Goal: Information Seeking & Learning: Learn about a topic

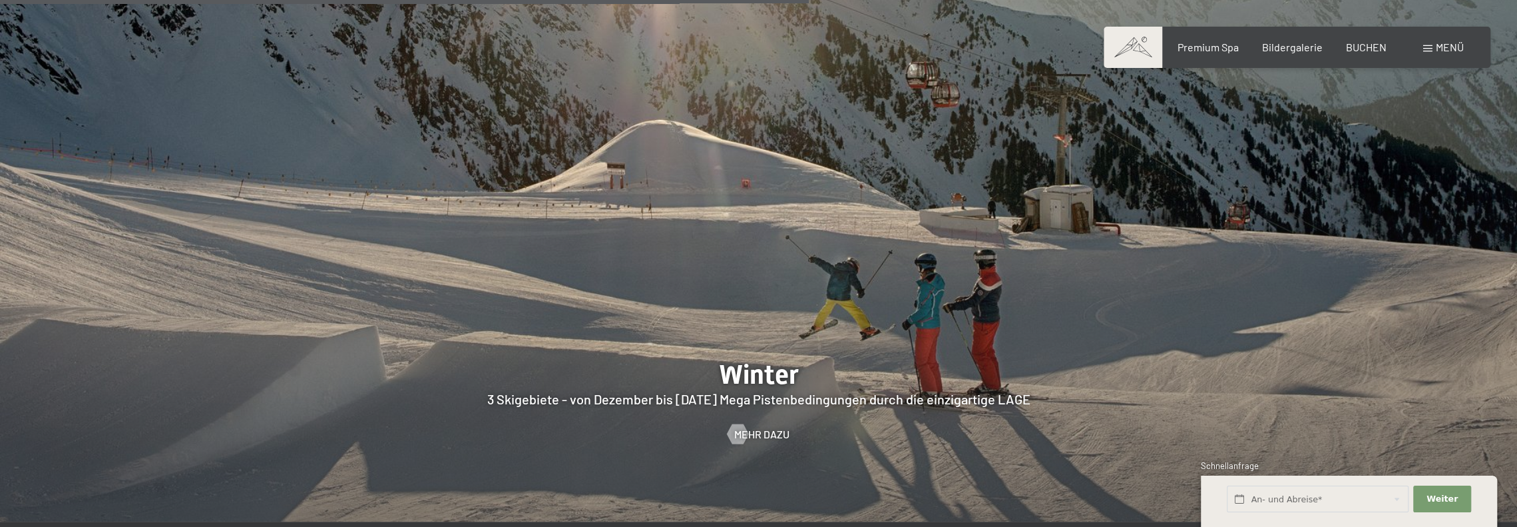
scroll to position [3928, 0]
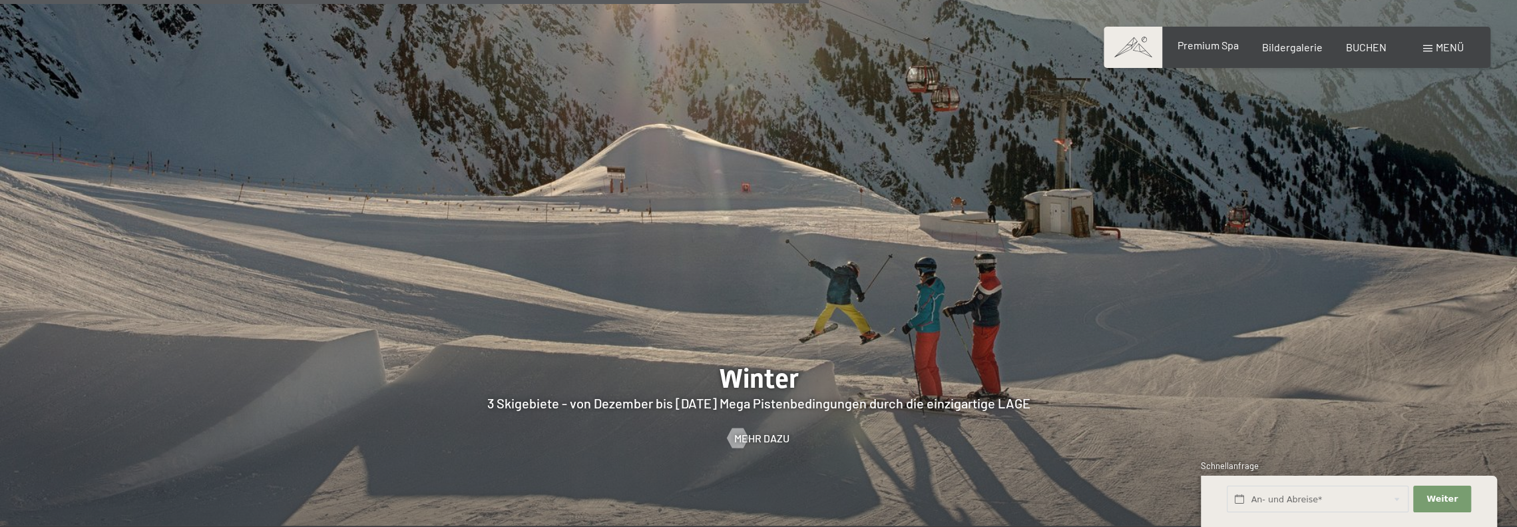
click at [1206, 47] on span "Premium Spa" at bounding box center [1207, 45] width 61 height 13
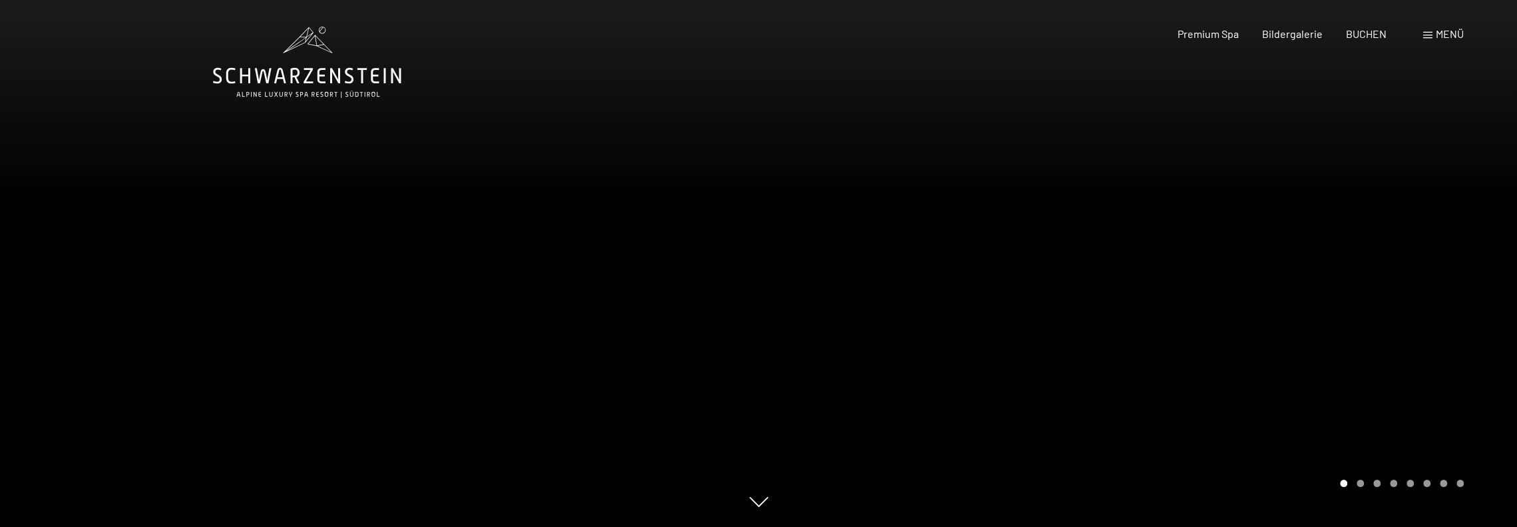
click at [1443, 250] on div at bounding box center [1138, 263] width 759 height 527
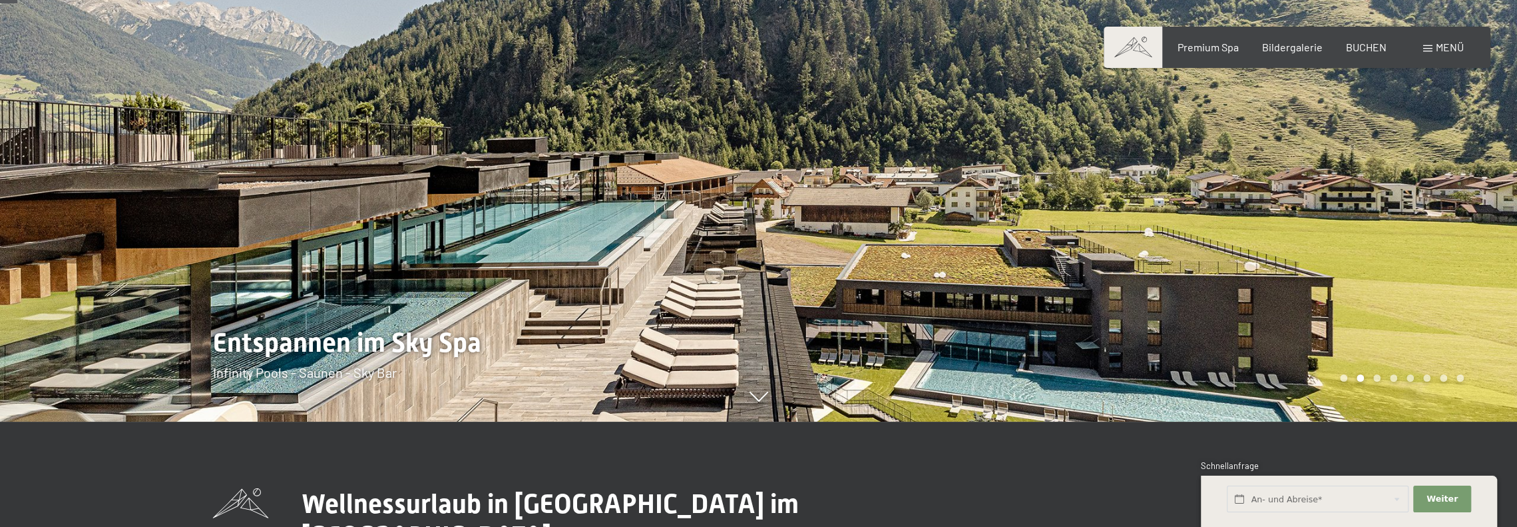
scroll to position [133, 0]
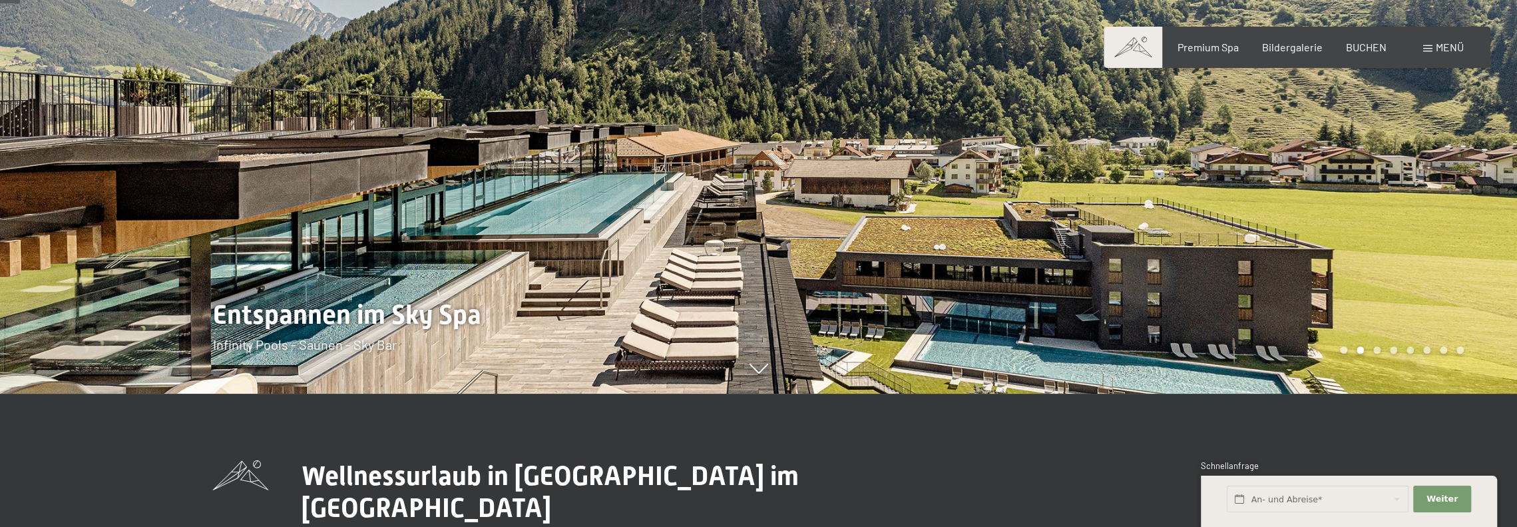
click at [1431, 222] on div at bounding box center [1138, 130] width 759 height 527
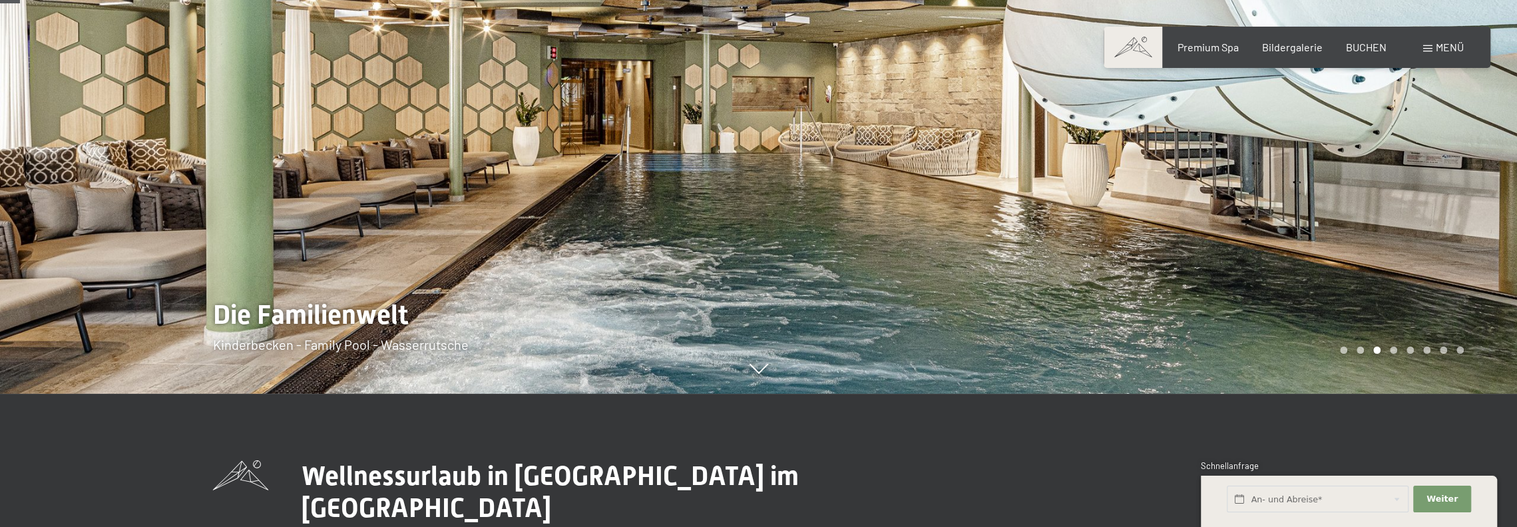
click at [1431, 222] on div at bounding box center [1138, 130] width 759 height 527
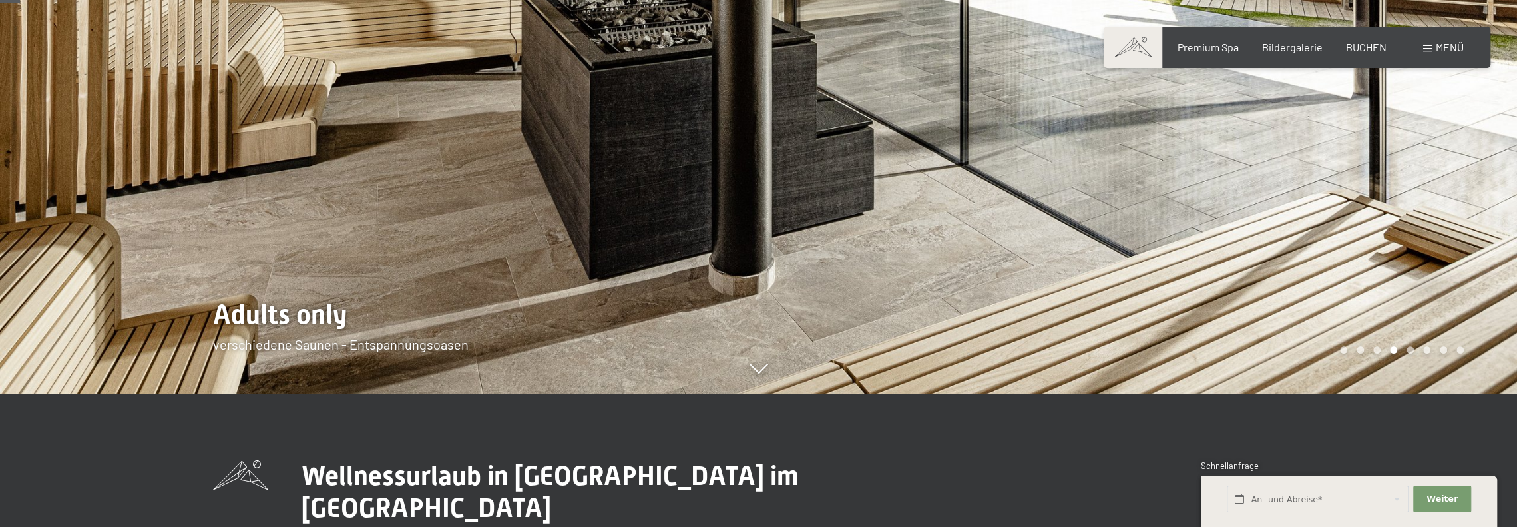
click at [1431, 222] on div at bounding box center [1138, 130] width 759 height 527
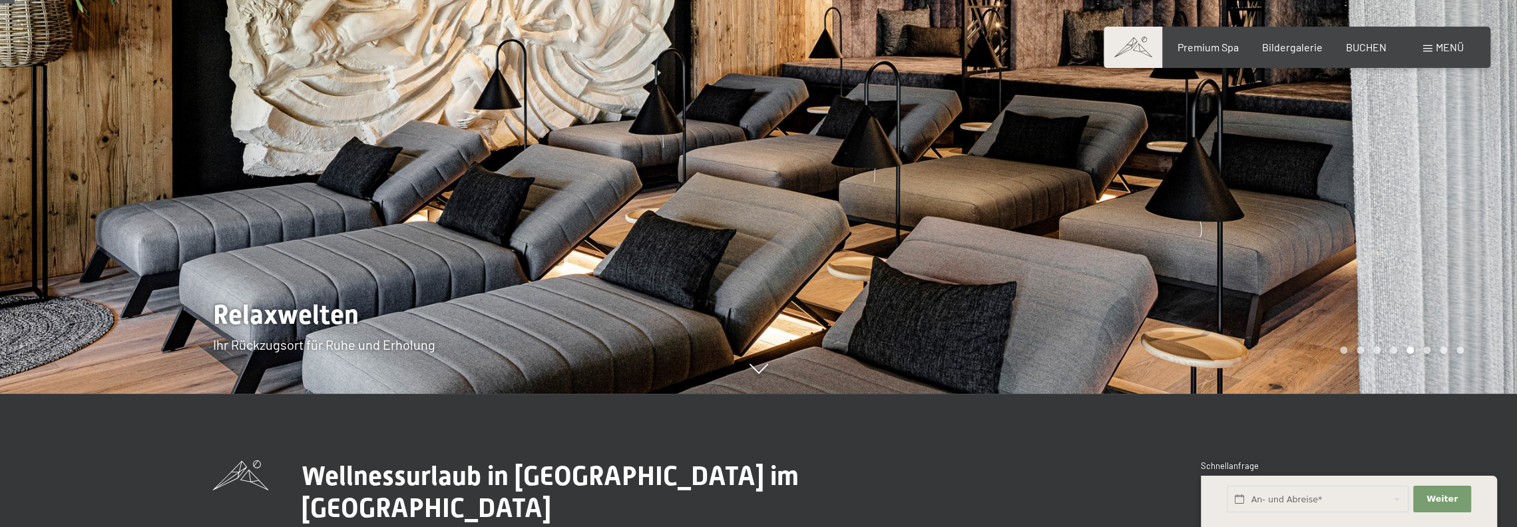
scroll to position [67, 0]
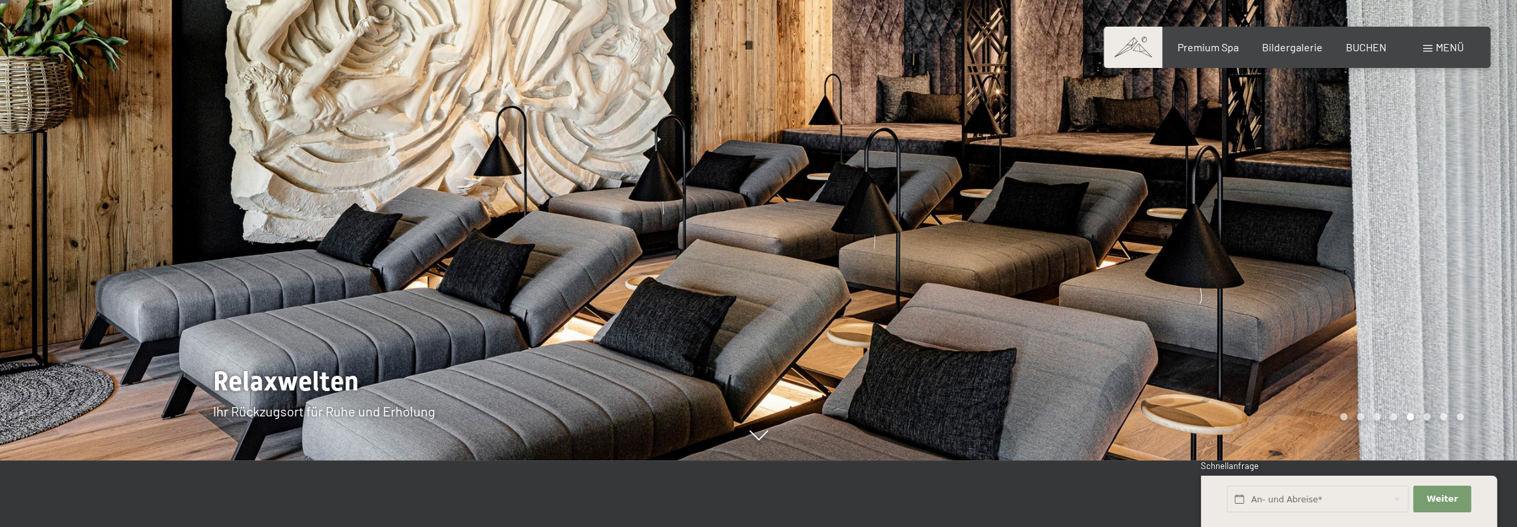
click at [1431, 222] on div at bounding box center [1138, 196] width 759 height 527
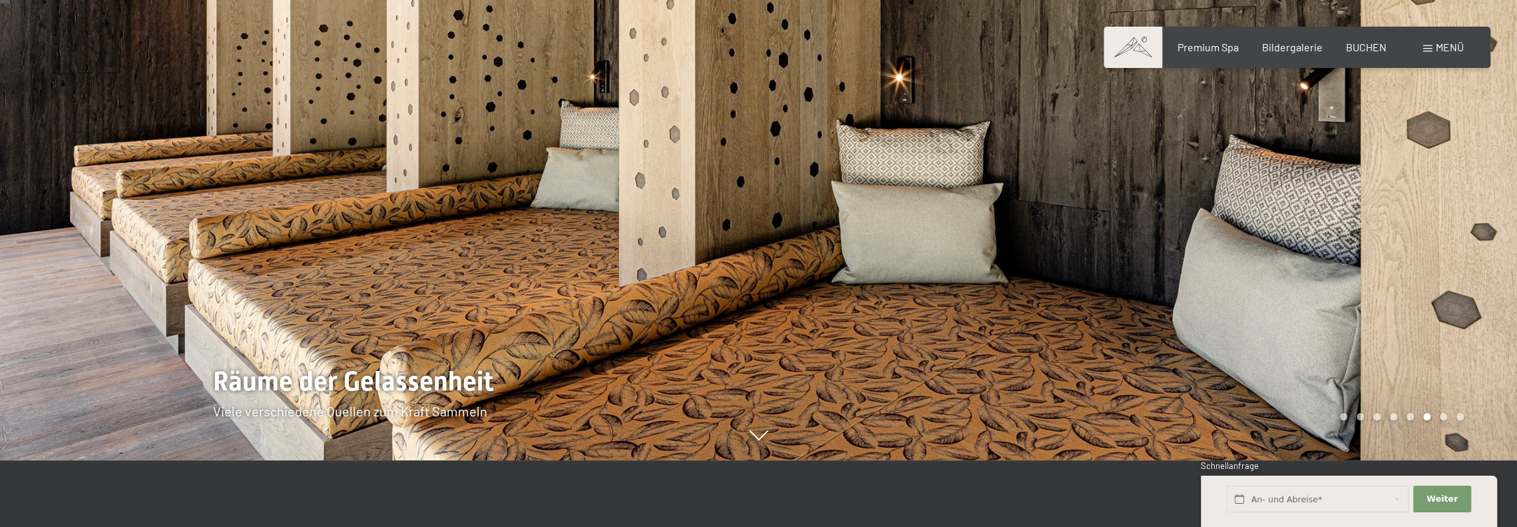
click at [1431, 222] on div at bounding box center [1138, 196] width 759 height 527
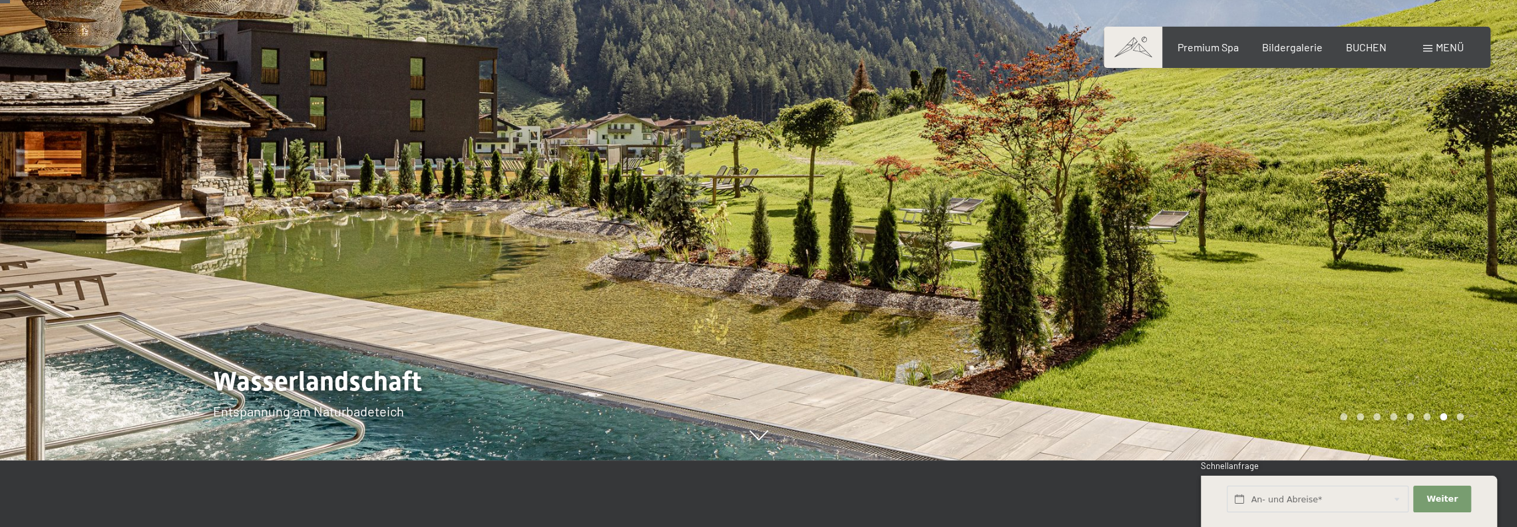
click at [1431, 222] on div at bounding box center [1138, 196] width 759 height 527
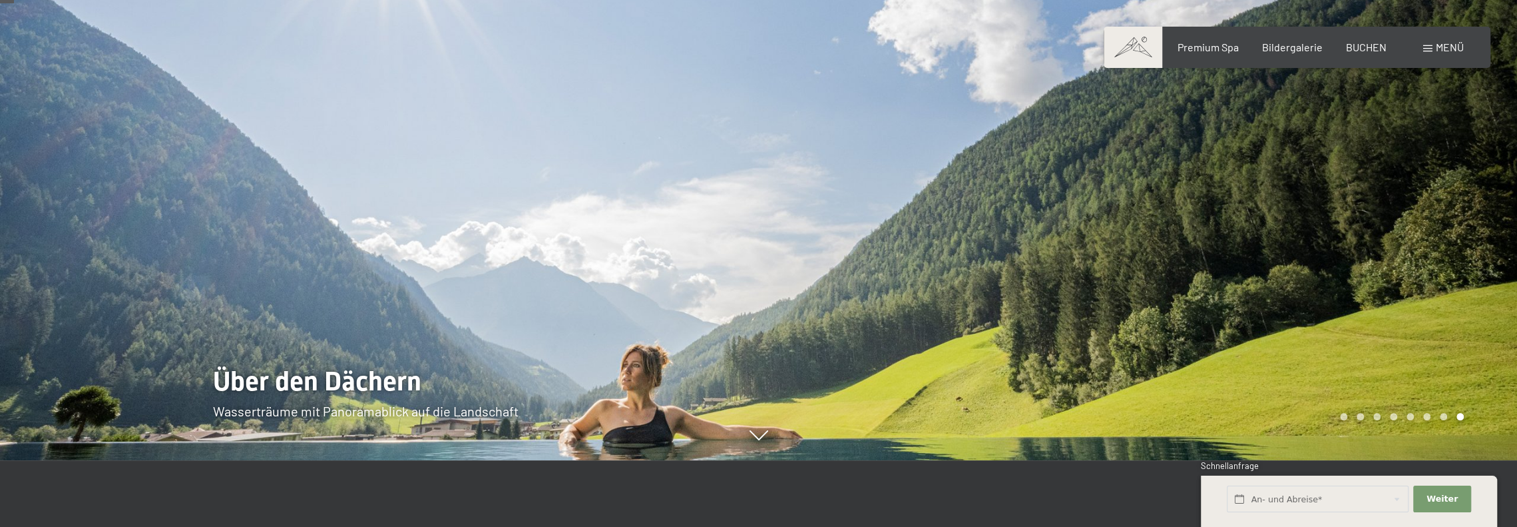
scroll to position [133, 0]
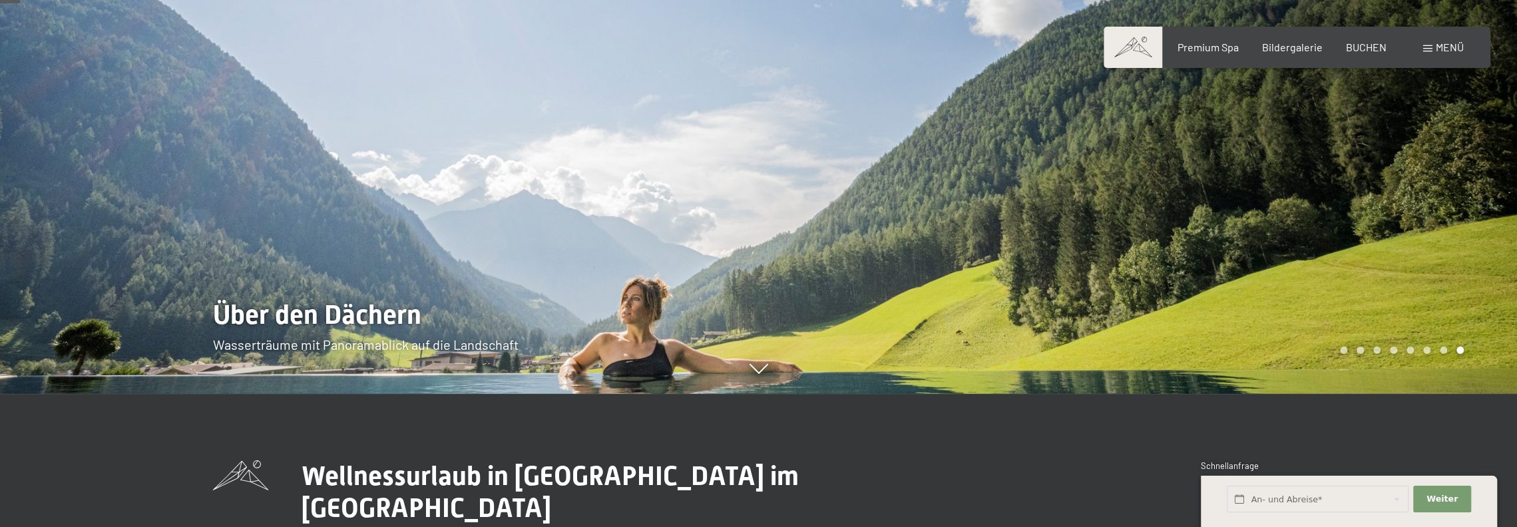
click at [1423, 224] on div at bounding box center [1138, 130] width 759 height 527
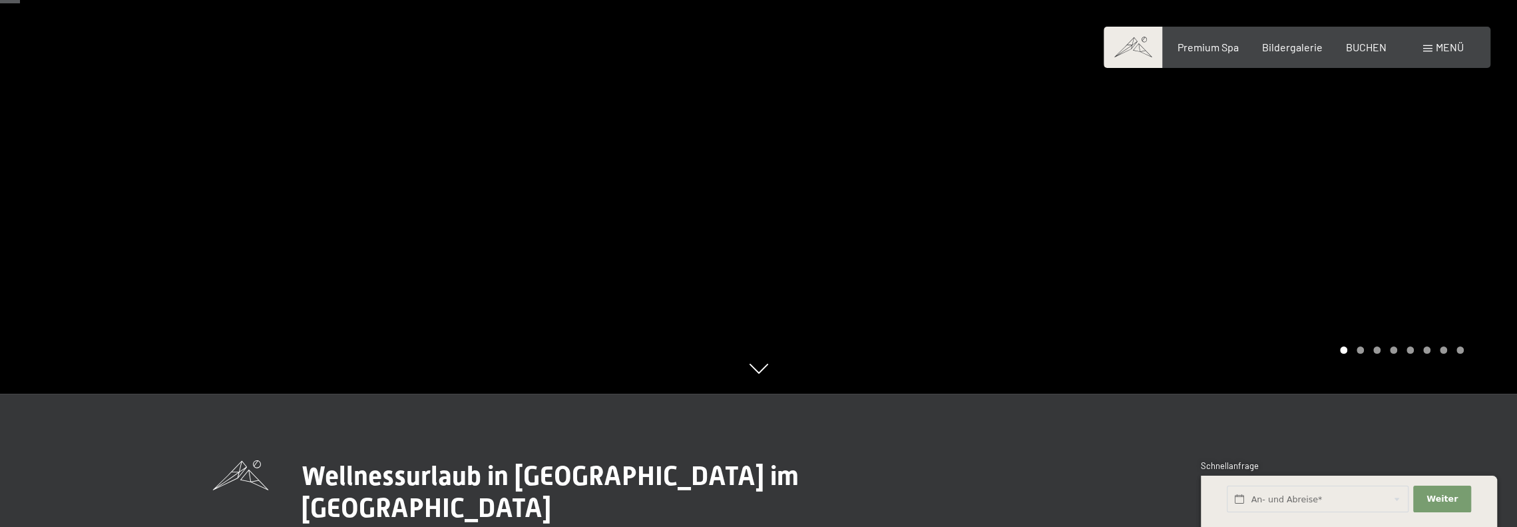
click at [1423, 224] on div at bounding box center [1138, 130] width 759 height 527
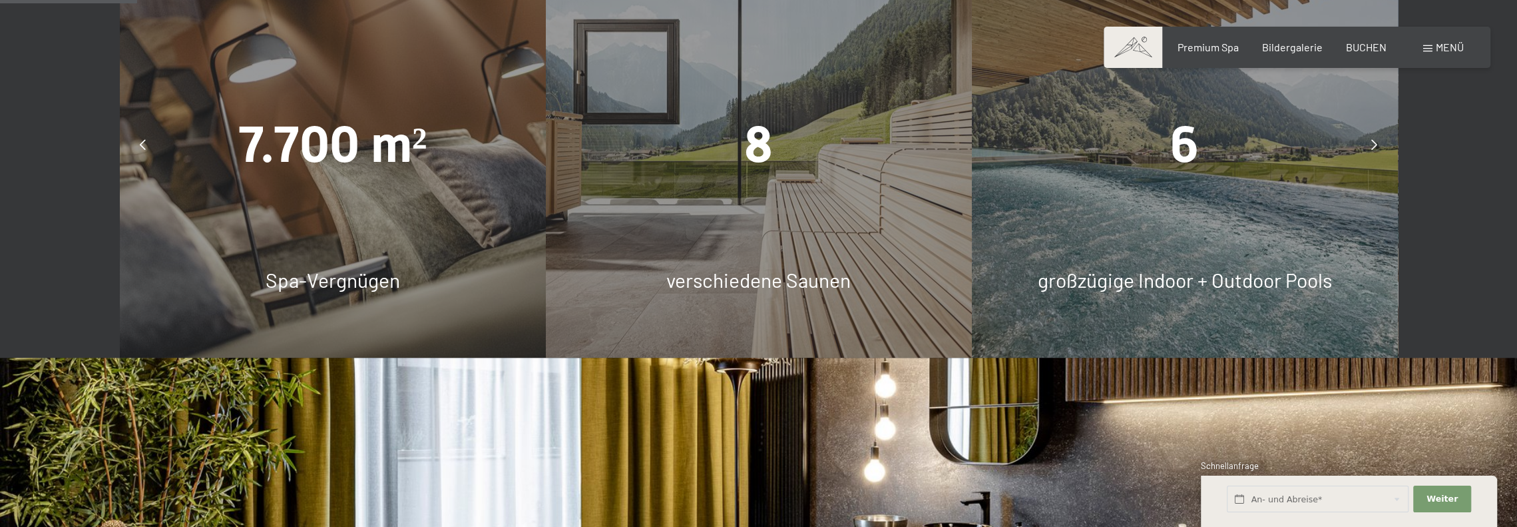
scroll to position [999, 0]
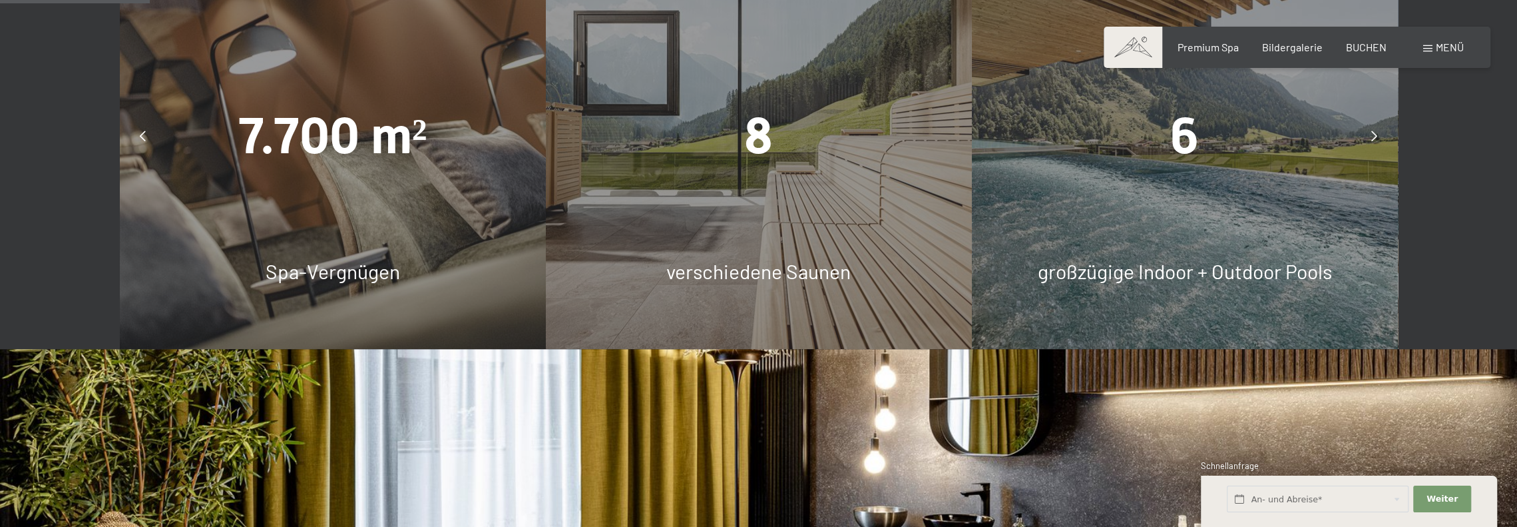
click at [824, 221] on div "8 verschiedene Saunen" at bounding box center [758, 136] width 426 height 426
click at [398, 215] on div "7.700 m² Spa-Vergnügen" at bounding box center [332, 136] width 426 height 426
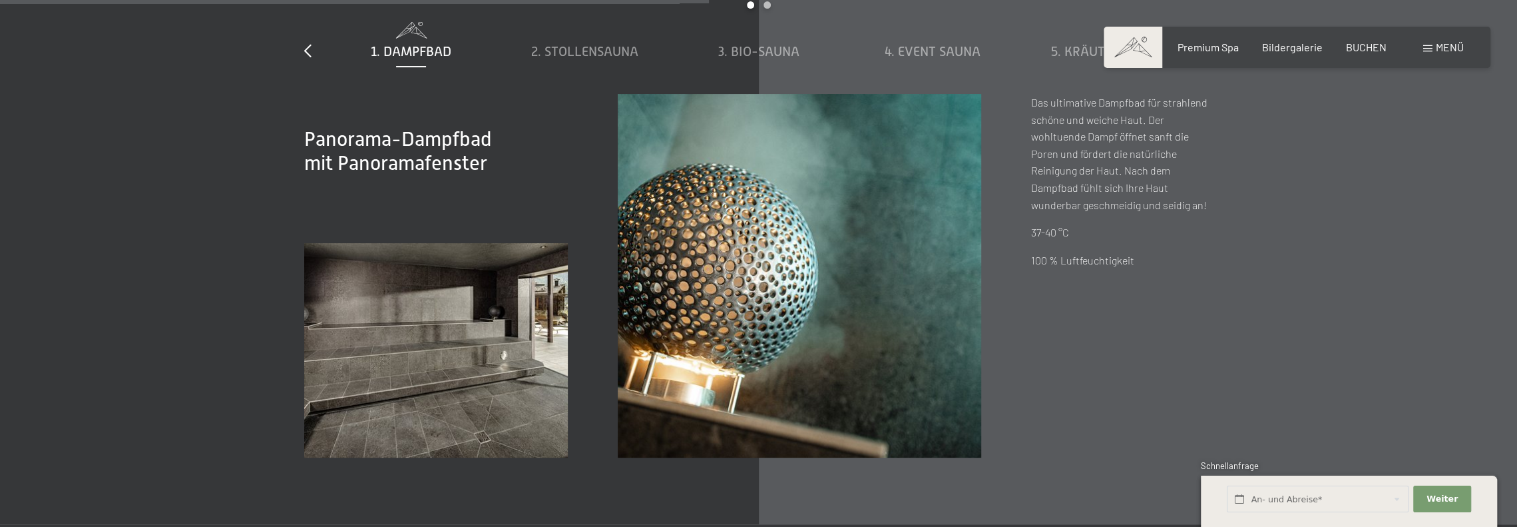
scroll to position [4726, 0]
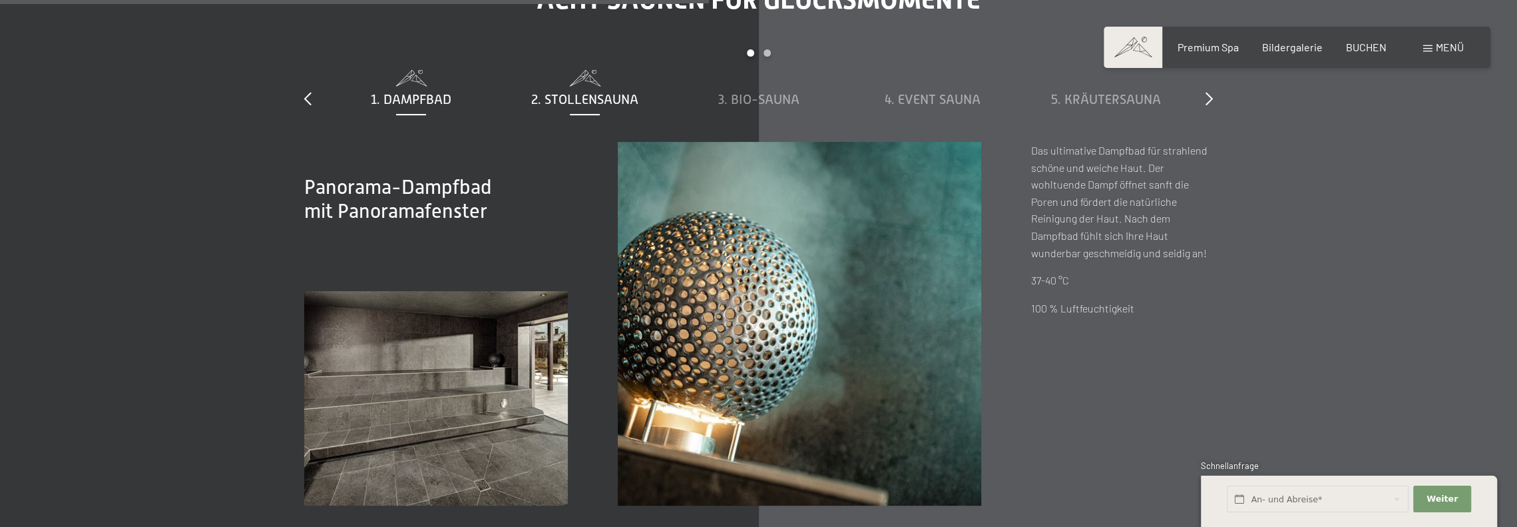
click at [618, 102] on span "2. Stollensauna" at bounding box center [584, 99] width 107 height 15
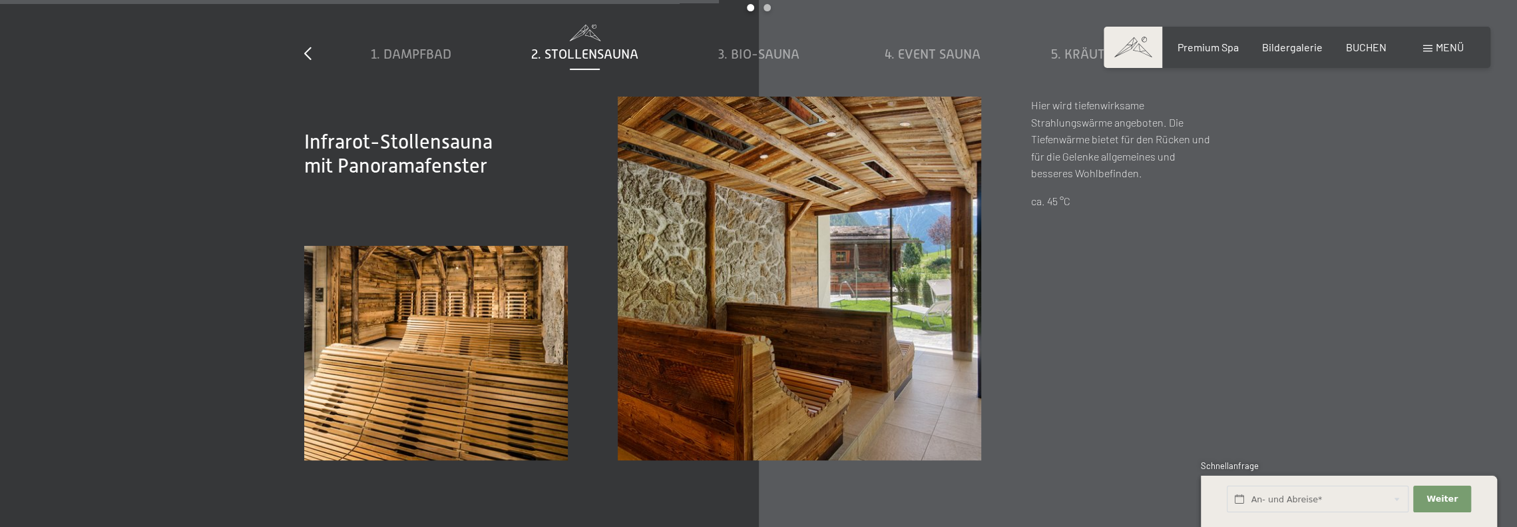
scroll to position [4793, 0]
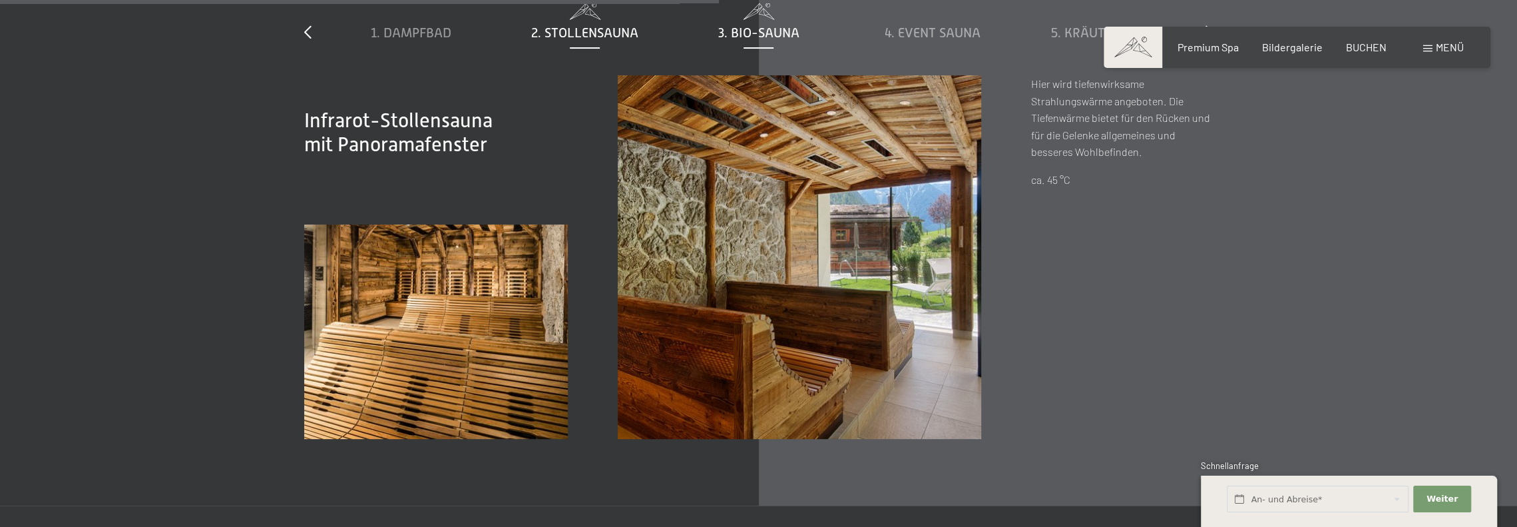
click at [740, 28] on span "3. Bio-Sauna" at bounding box center [758, 32] width 81 height 15
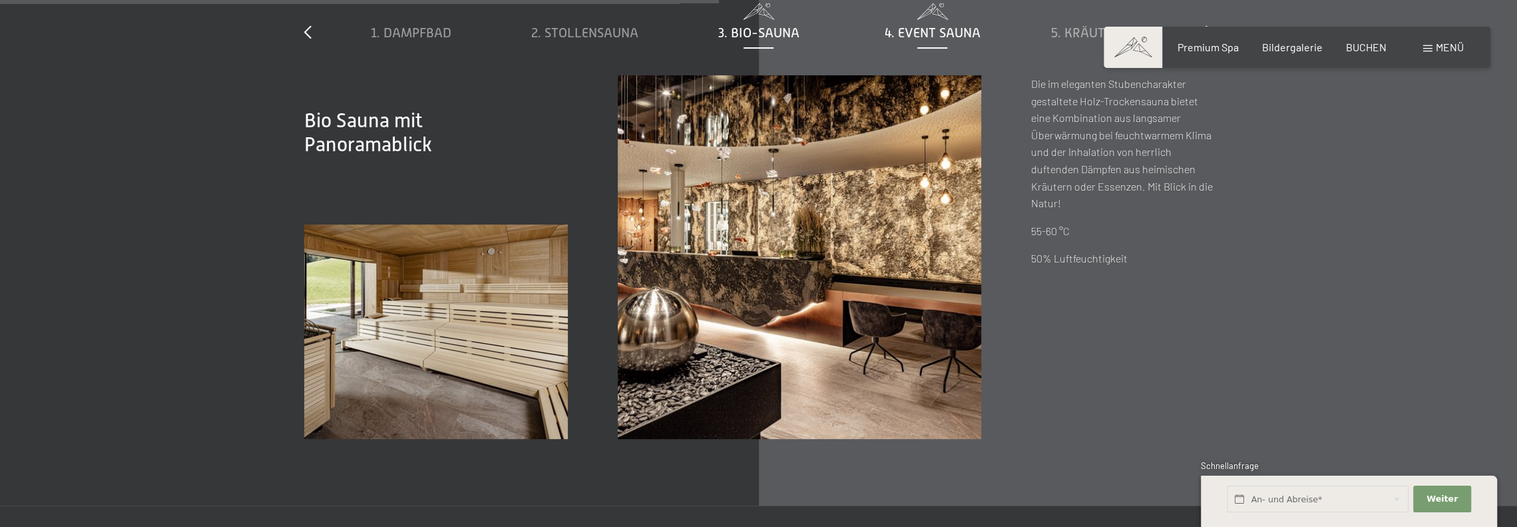
click at [909, 25] on div "4. Event Sauna" at bounding box center [932, 32] width 160 height 19
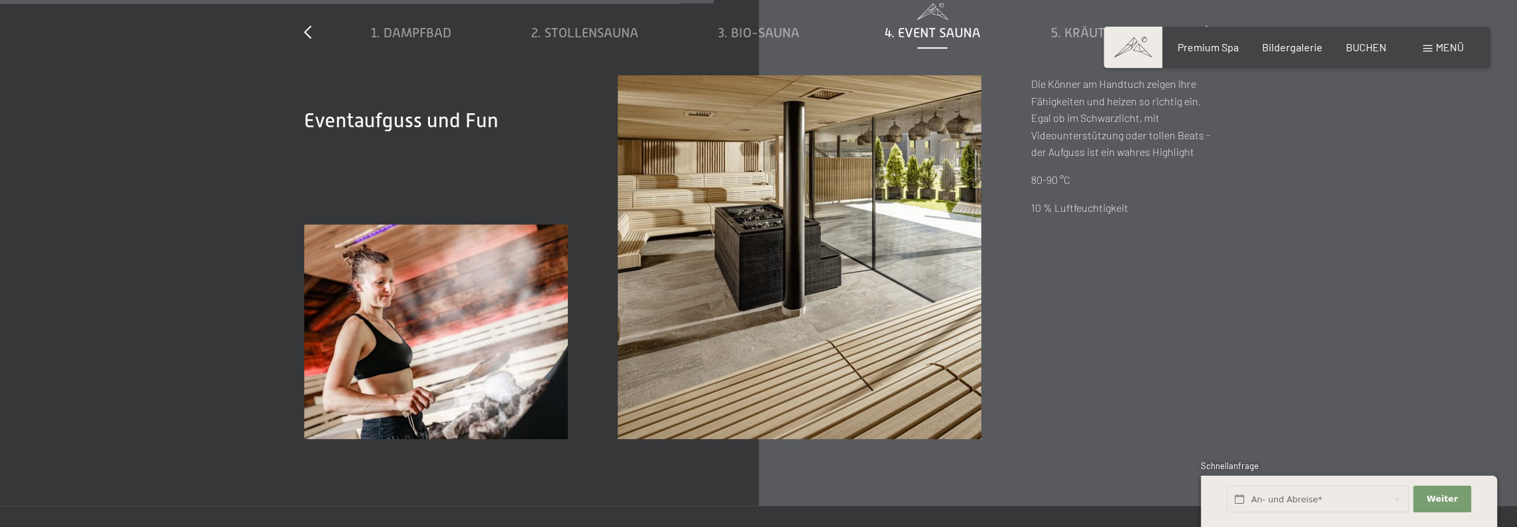
scroll to position [4726, 0]
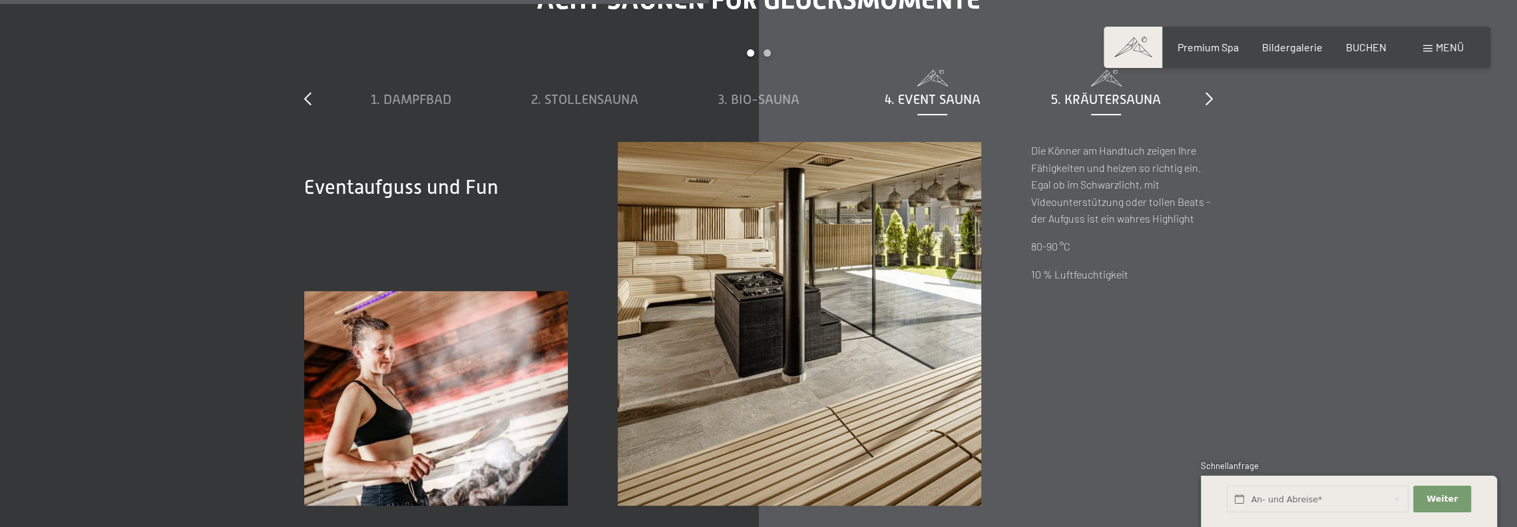
click at [1089, 101] on span "5. Kräutersauna" at bounding box center [1106, 99] width 110 height 15
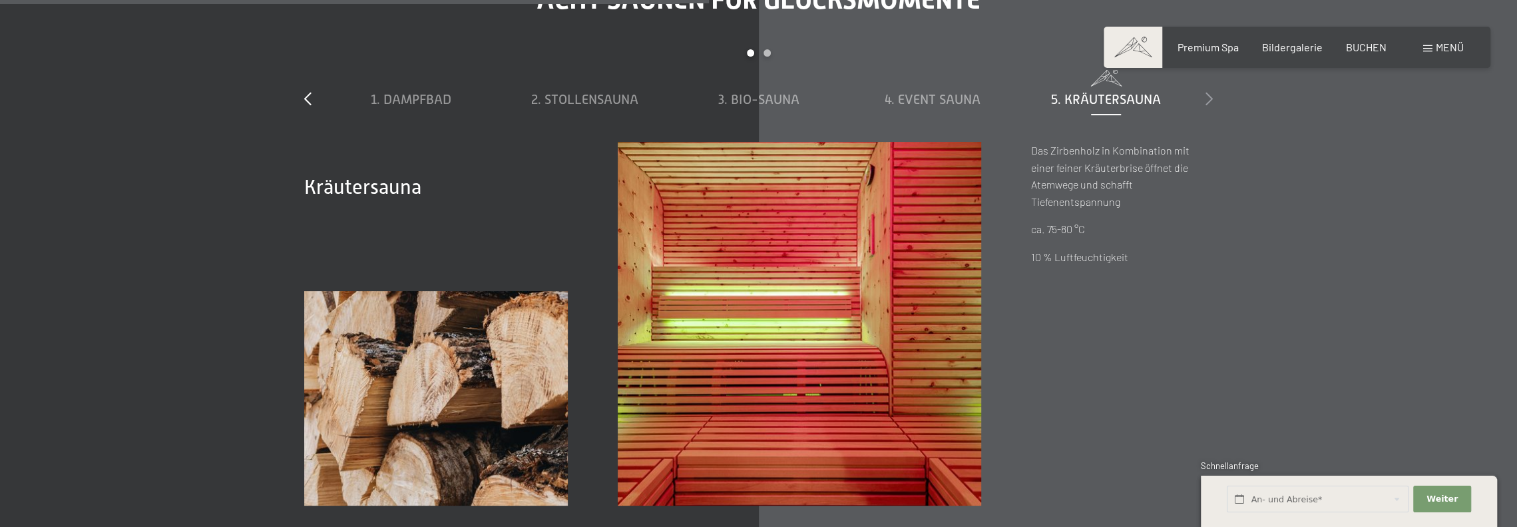
click at [1210, 103] on icon at bounding box center [1209, 98] width 7 height 13
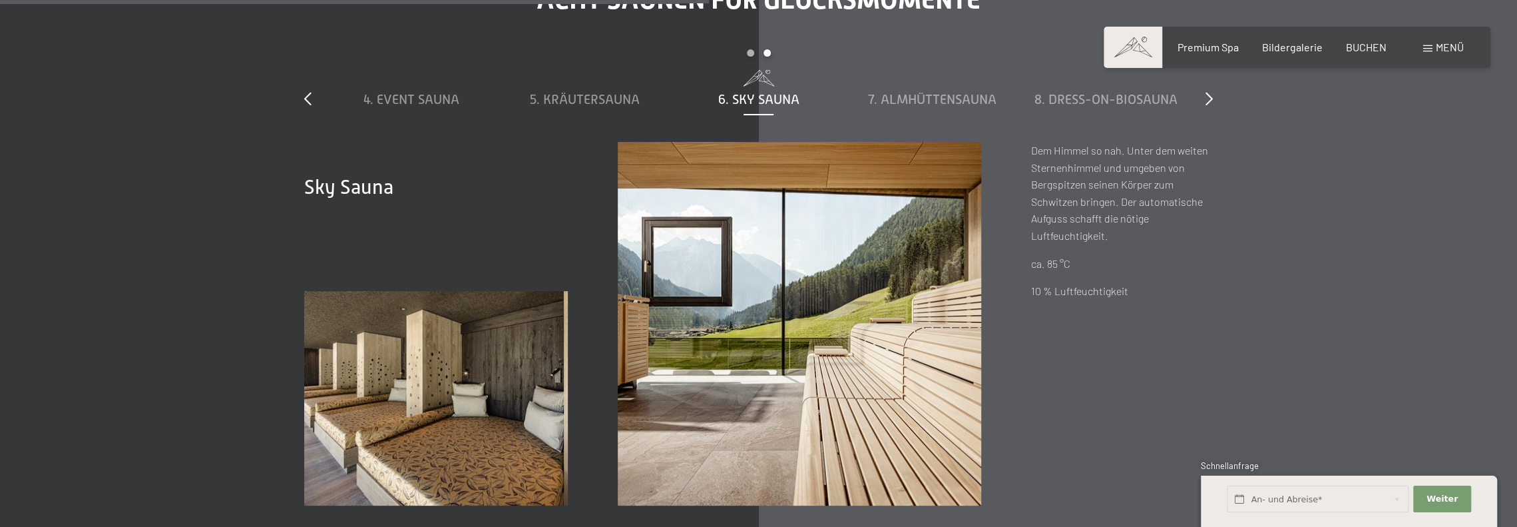
click at [789, 97] on span "6. Sky Sauna" at bounding box center [758, 99] width 81 height 15
click at [925, 93] on span "7. Almhüttensauna" at bounding box center [932, 99] width 128 height 15
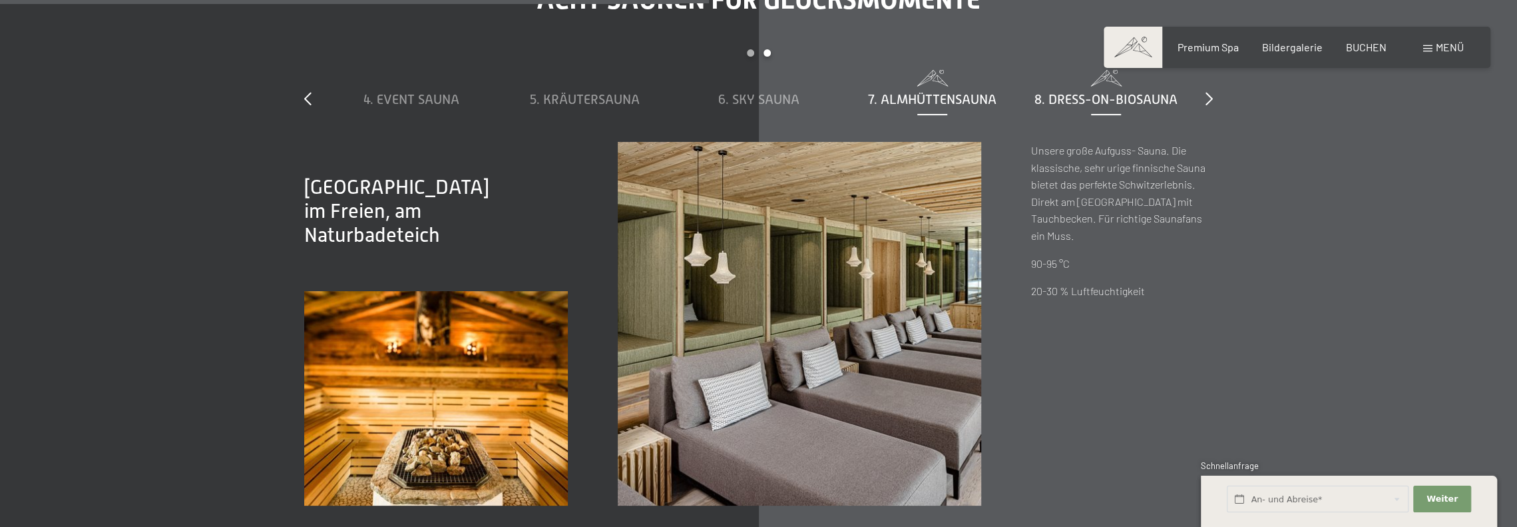
click at [1100, 103] on span "8. Dress-on-Biosauna" at bounding box center [1105, 99] width 143 height 15
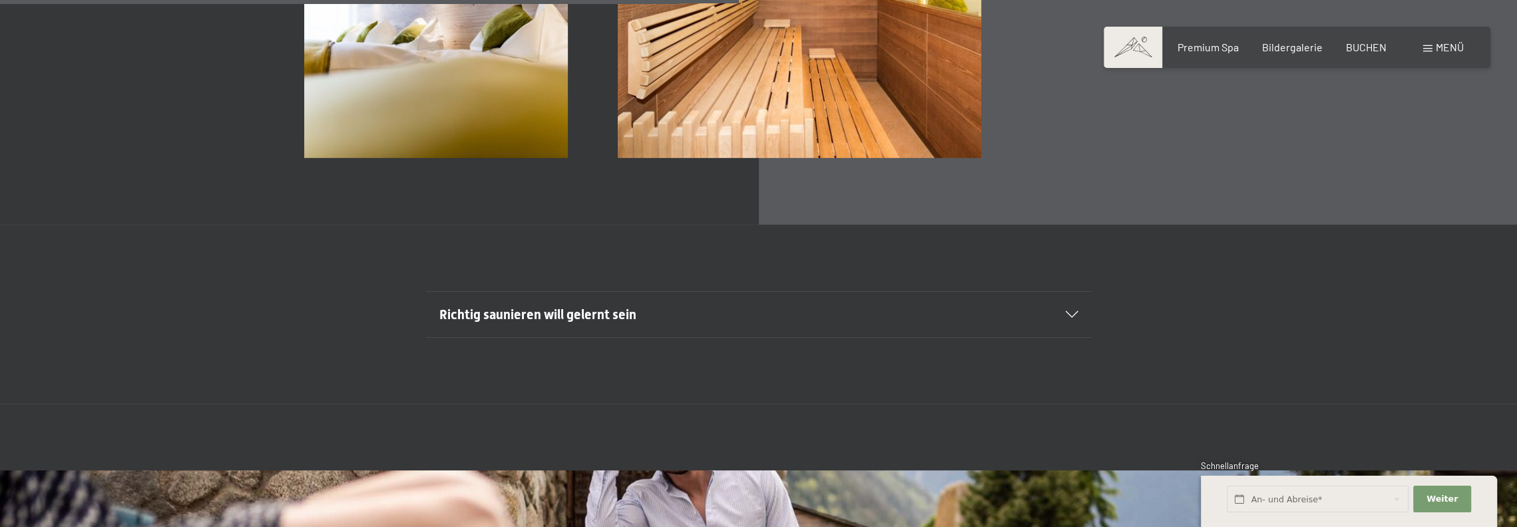
scroll to position [5259, 0]
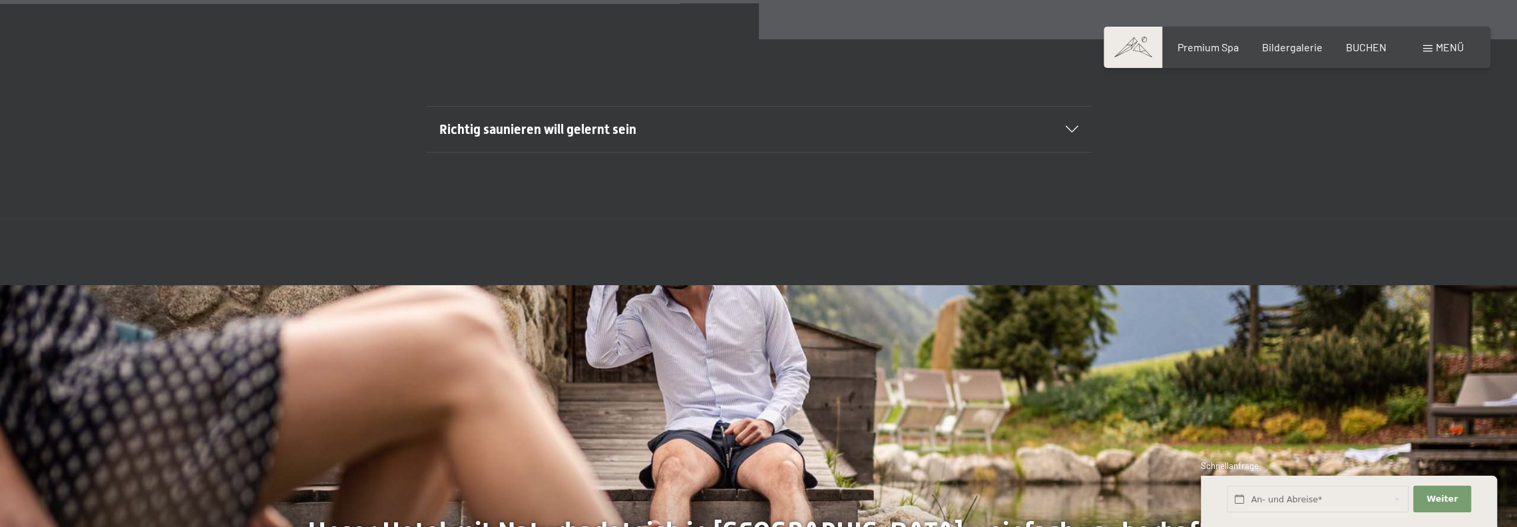
click at [635, 131] on span "Richtig saunieren will gelernt sein" at bounding box center [537, 129] width 197 height 16
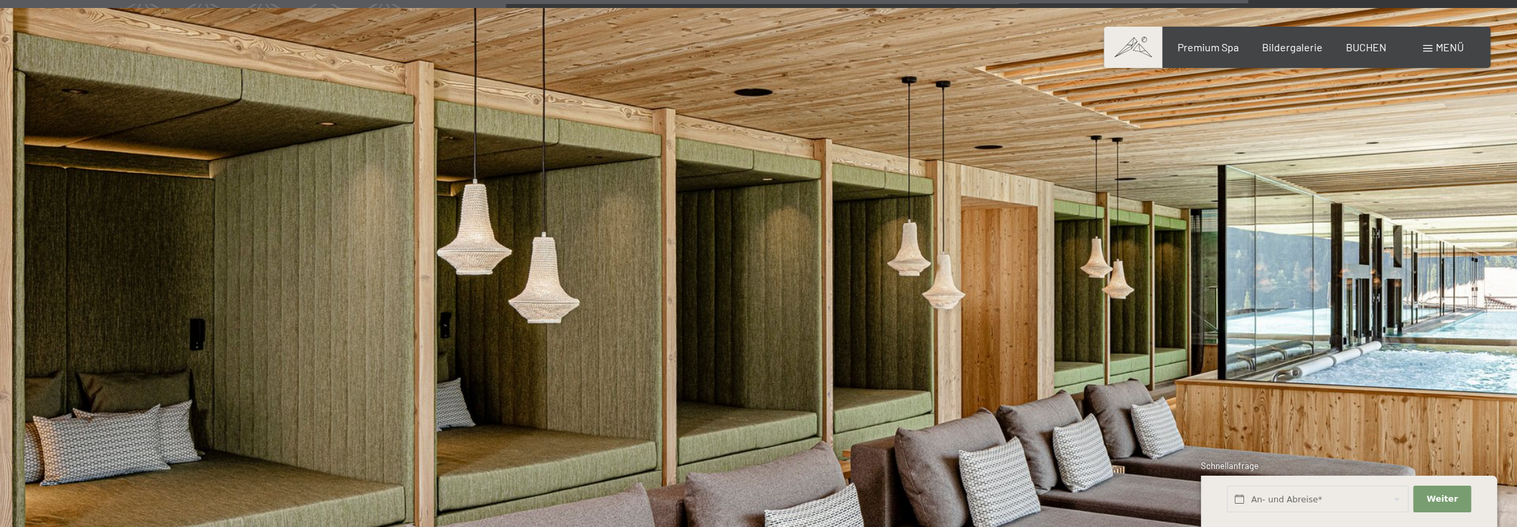
scroll to position [7855, 0]
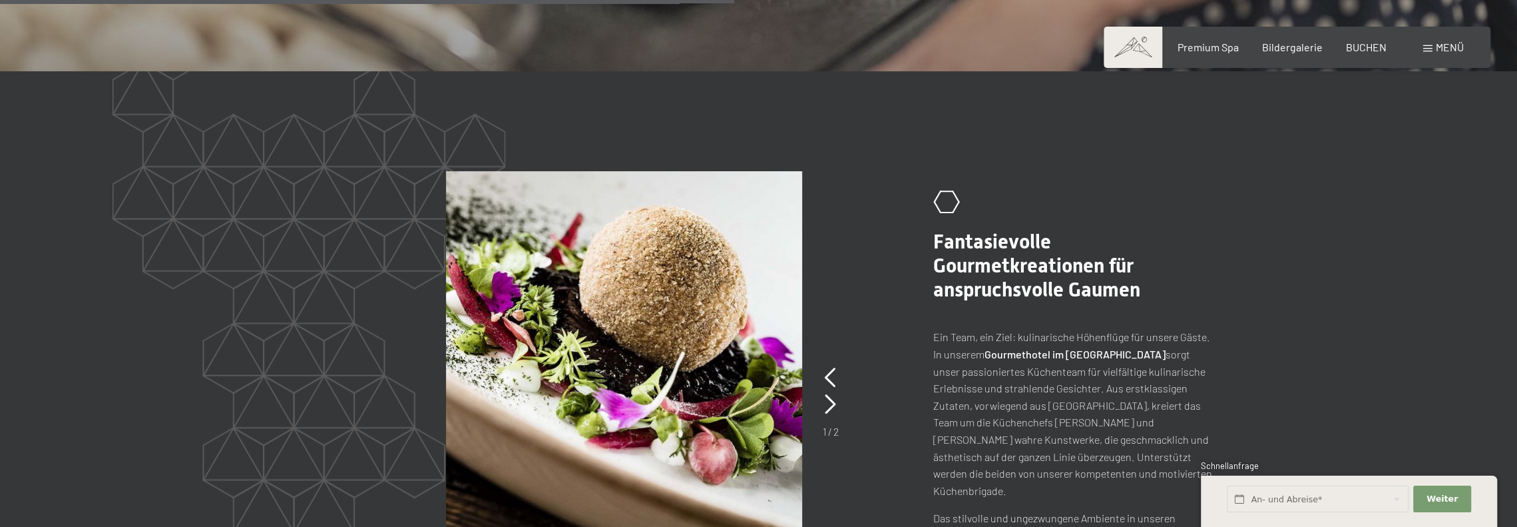
scroll to position [2796, 0]
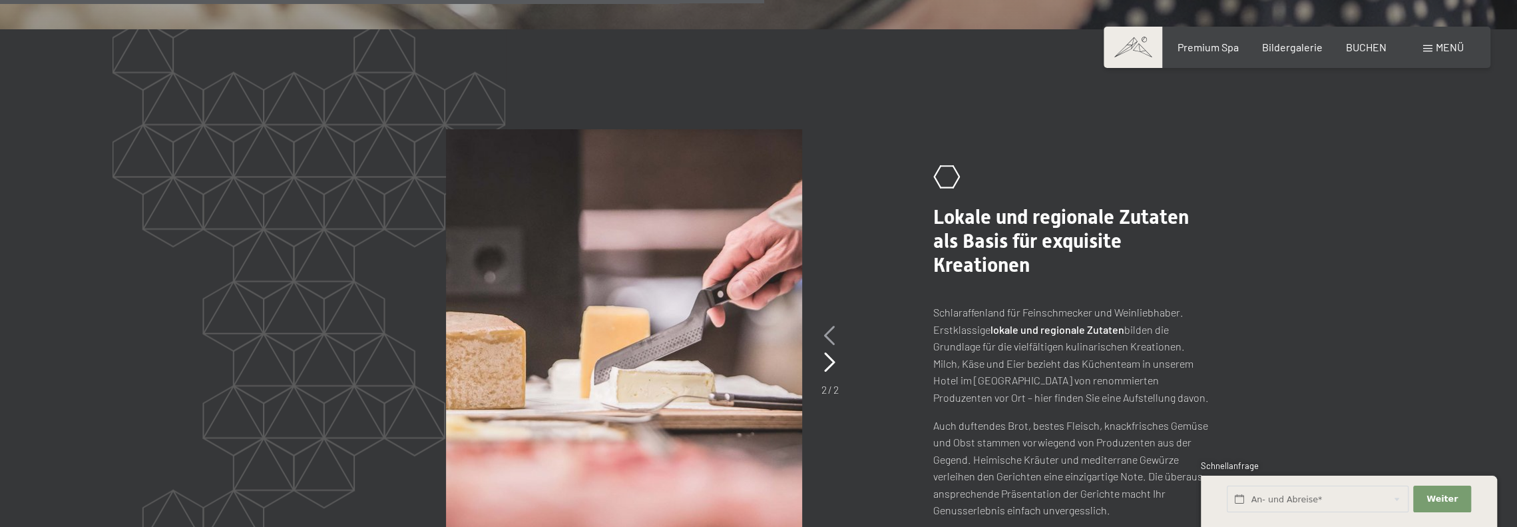
click at [831, 326] on icon at bounding box center [829, 336] width 11 height 20
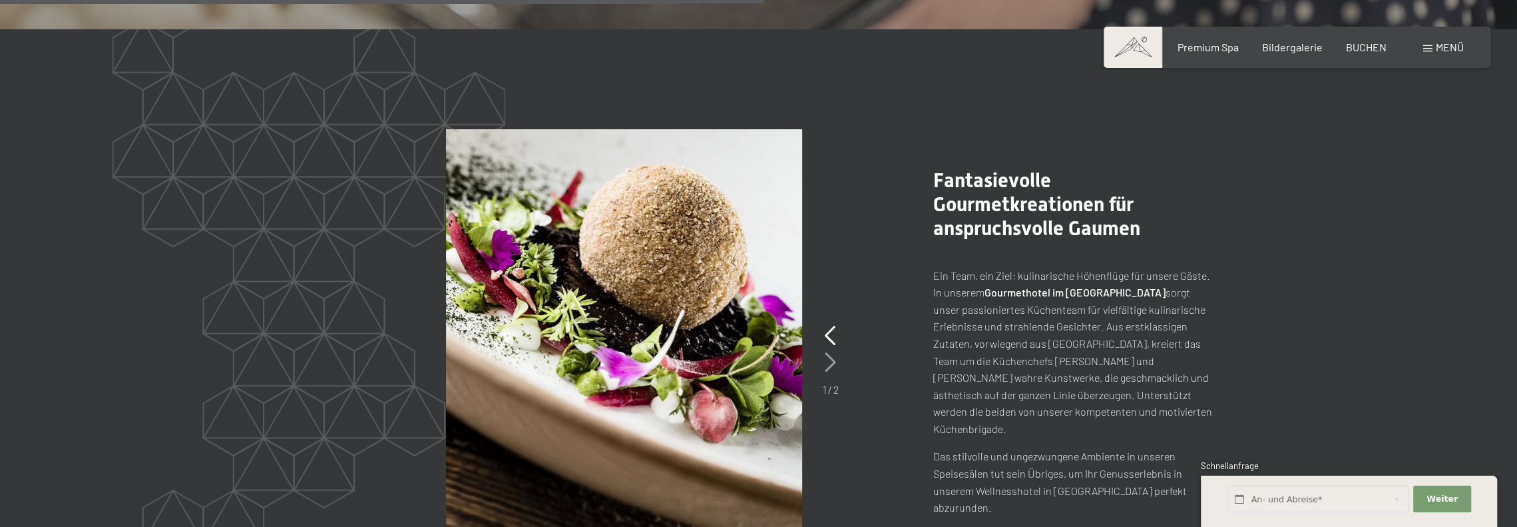
click at [828, 352] on icon at bounding box center [830, 362] width 11 height 20
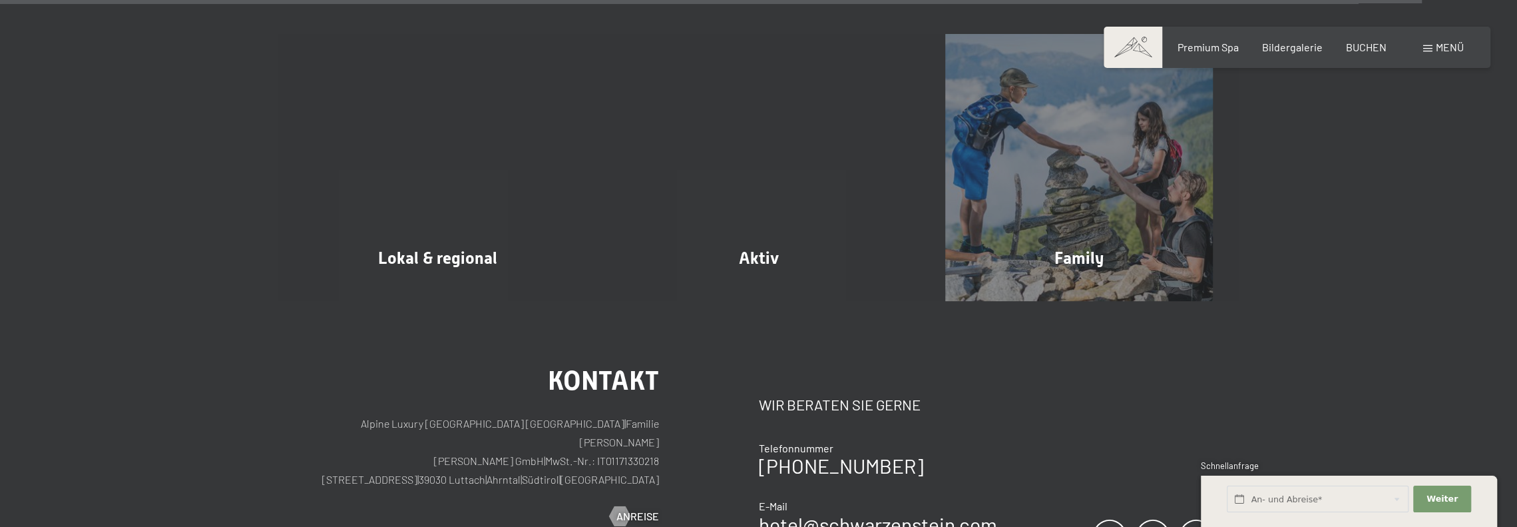
scroll to position [5259, 0]
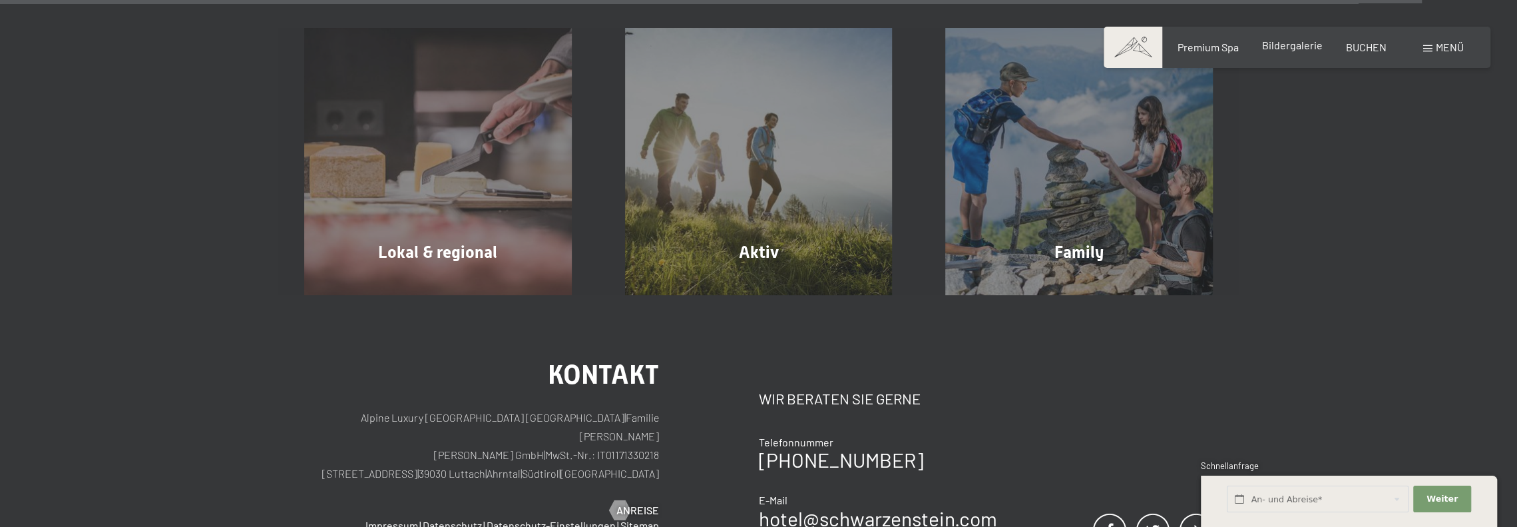
click at [1287, 47] on span "Bildergalerie" at bounding box center [1292, 45] width 61 height 13
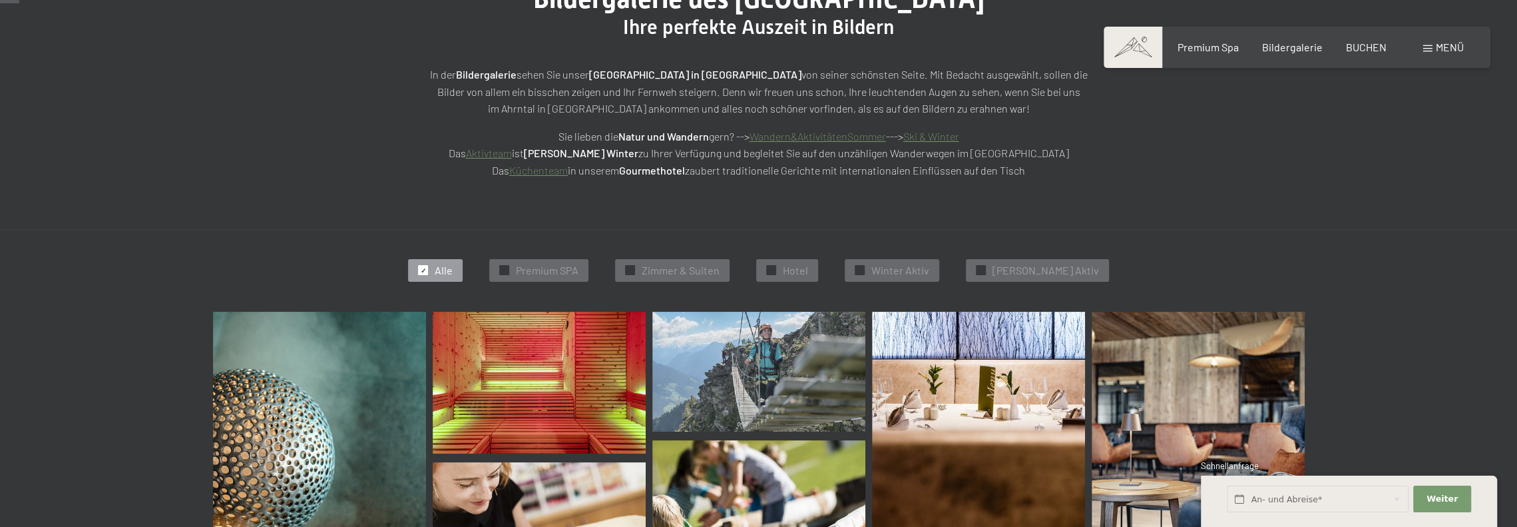
scroll to position [266, 0]
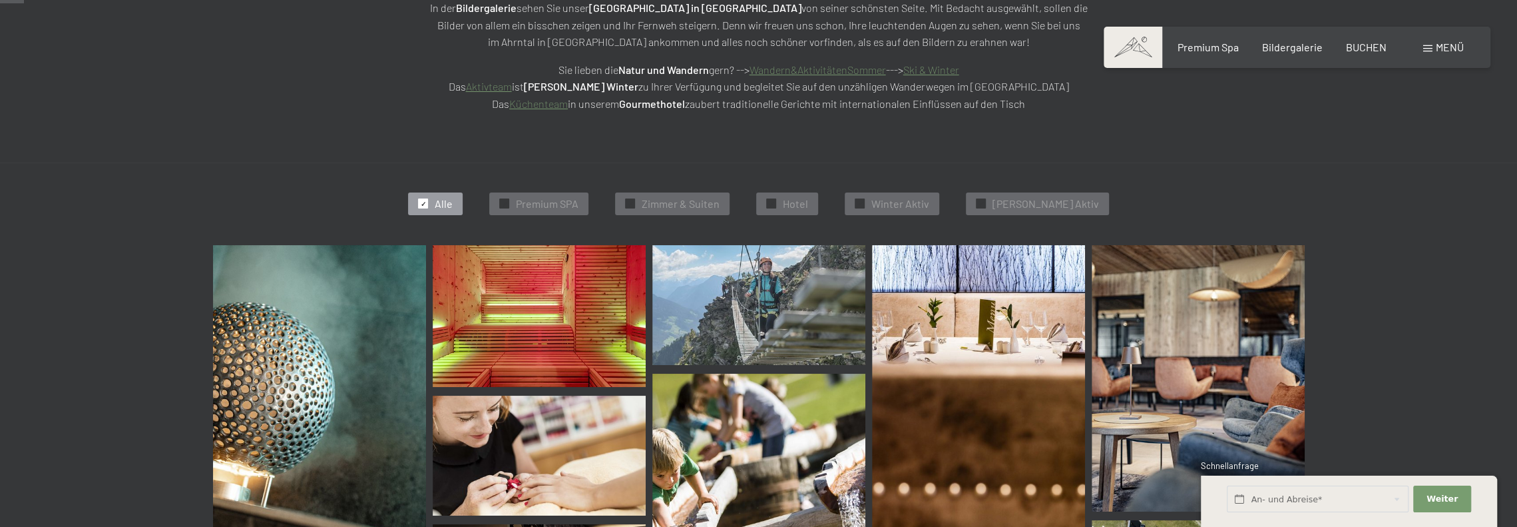
click at [463, 206] on div "✓ Alle" at bounding box center [435, 203] width 55 height 23
click at [566, 201] on span "Premium SPA" at bounding box center [547, 203] width 63 height 15
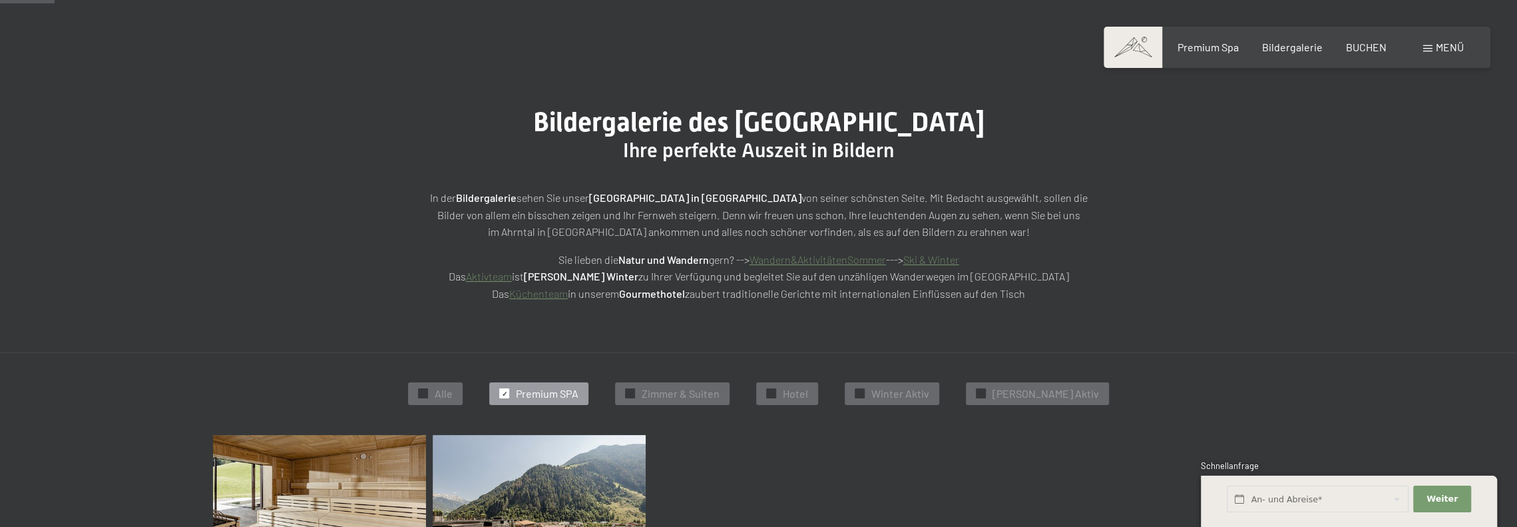
scroll to position [202, 0]
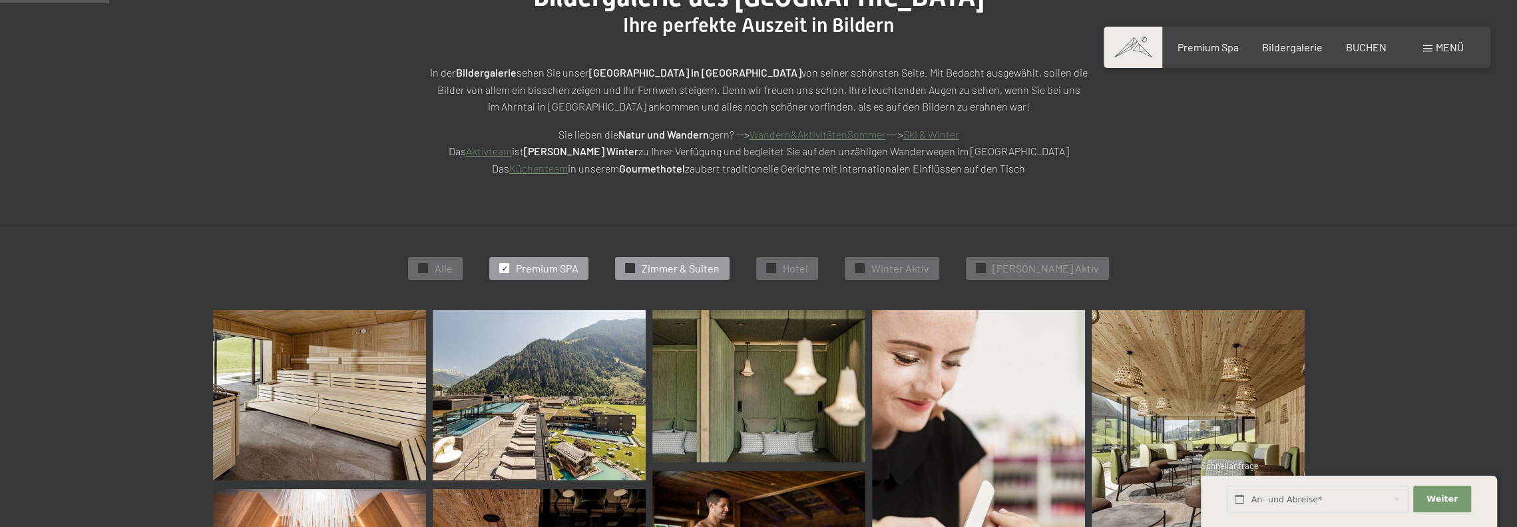
click at [719, 279] on div "✓ Alle ✓ Premium SPA ✓ Zimmer & Suiten ✓ Hotel ✓ Winter Aktiv ✓ Sommer Aktiv" at bounding box center [758, 268] width 1225 height 83
click at [782, 263] on div "✓ Hotel" at bounding box center [787, 268] width 62 height 23
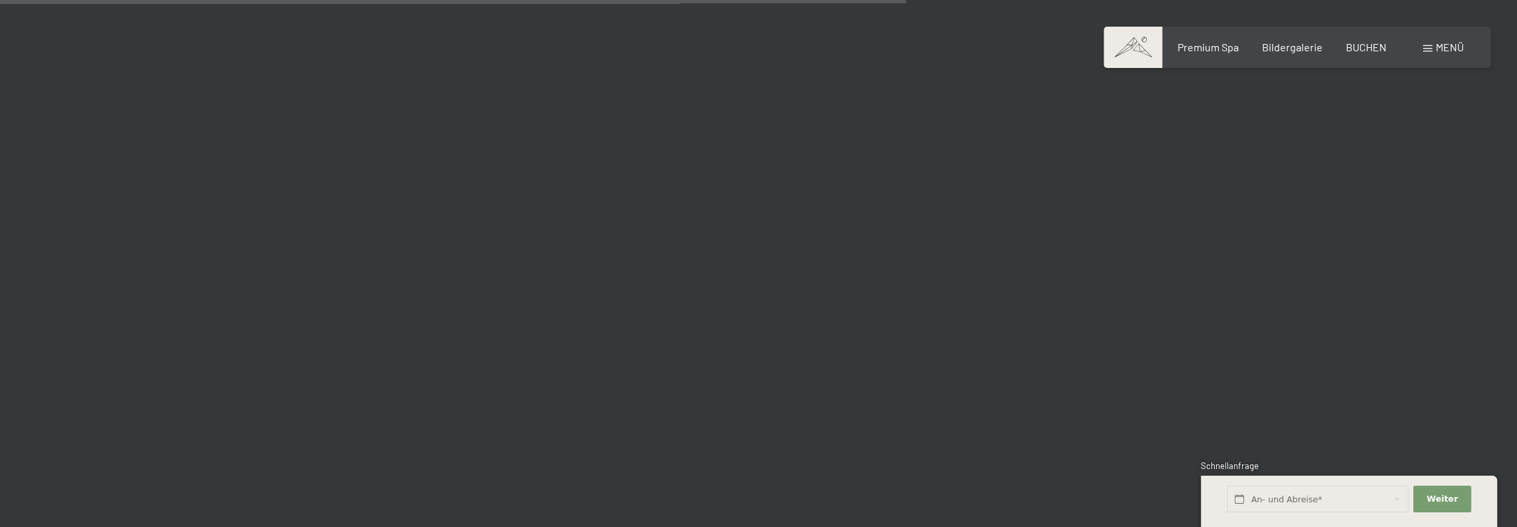
scroll to position [1799, 0]
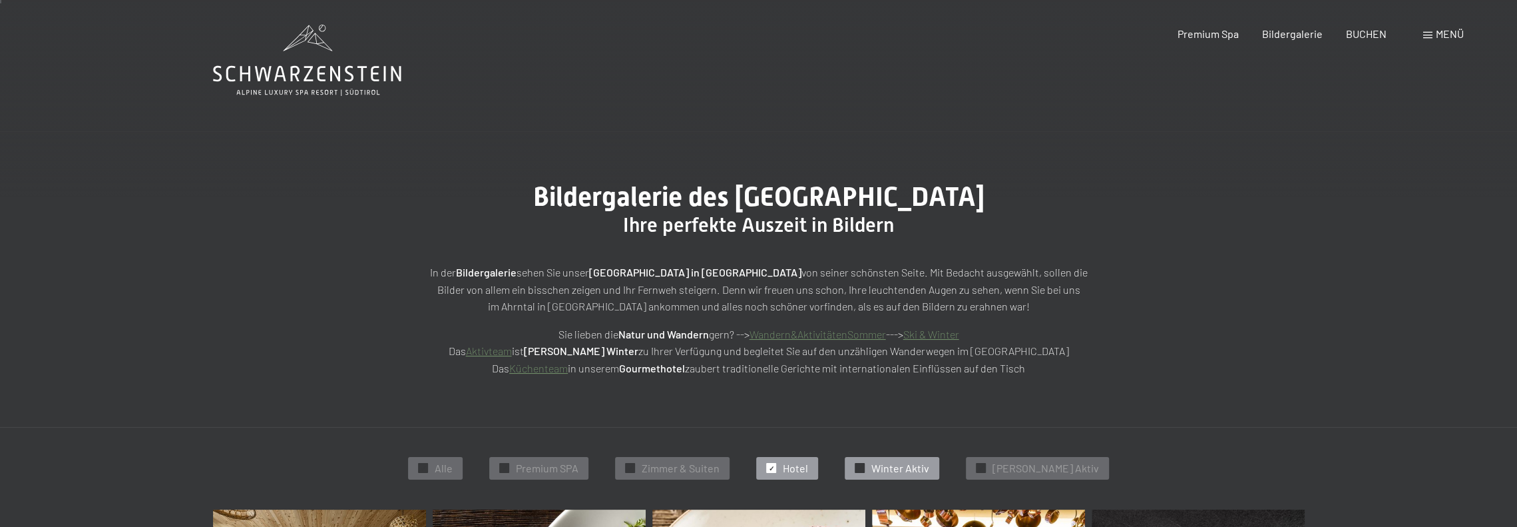
click at [904, 461] on span "Winter Aktiv" at bounding box center [900, 468] width 58 height 15
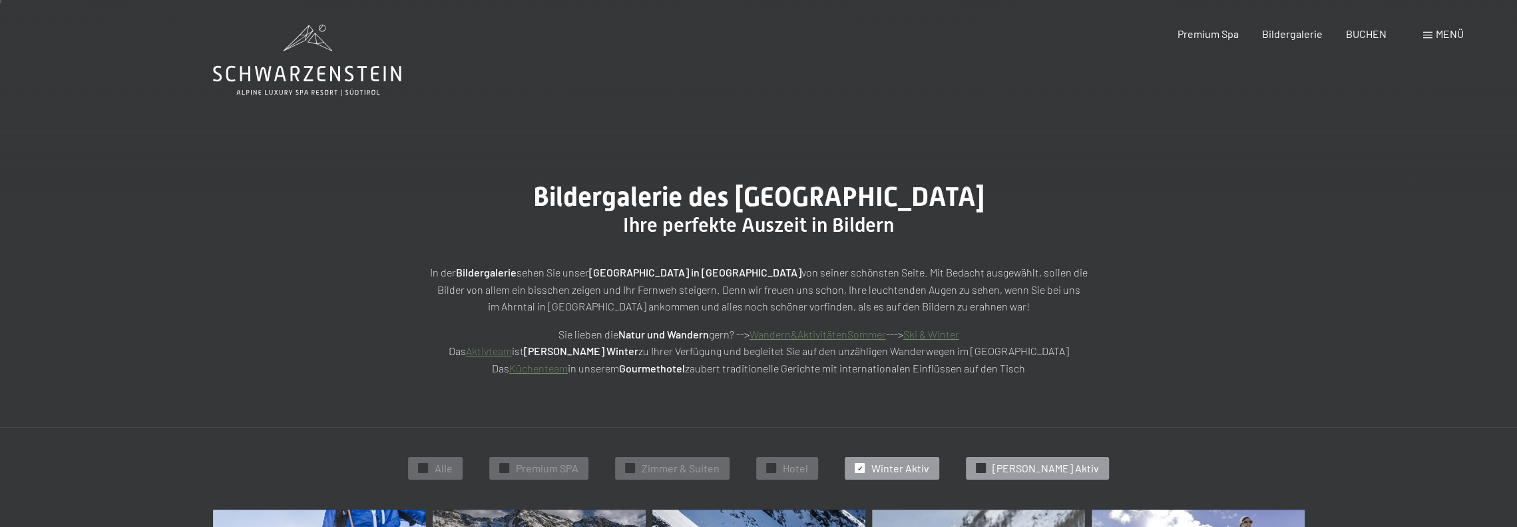
click at [1037, 465] on span "Sommer Aktiv" at bounding box center [1046, 468] width 107 height 15
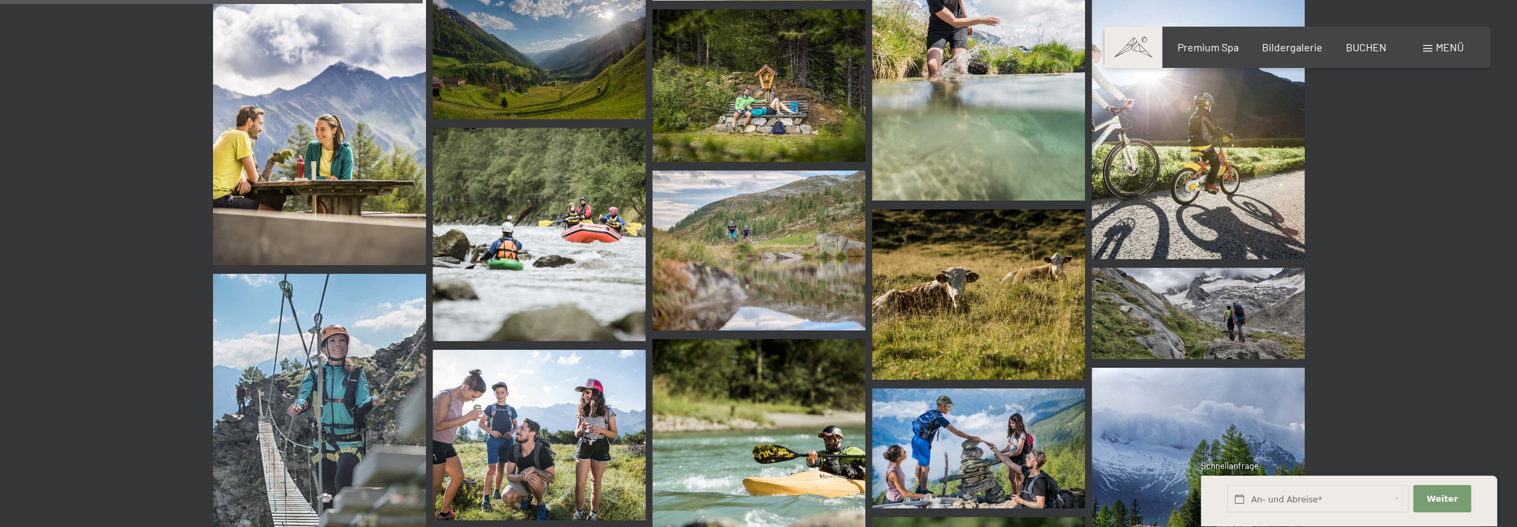
scroll to position [867, 0]
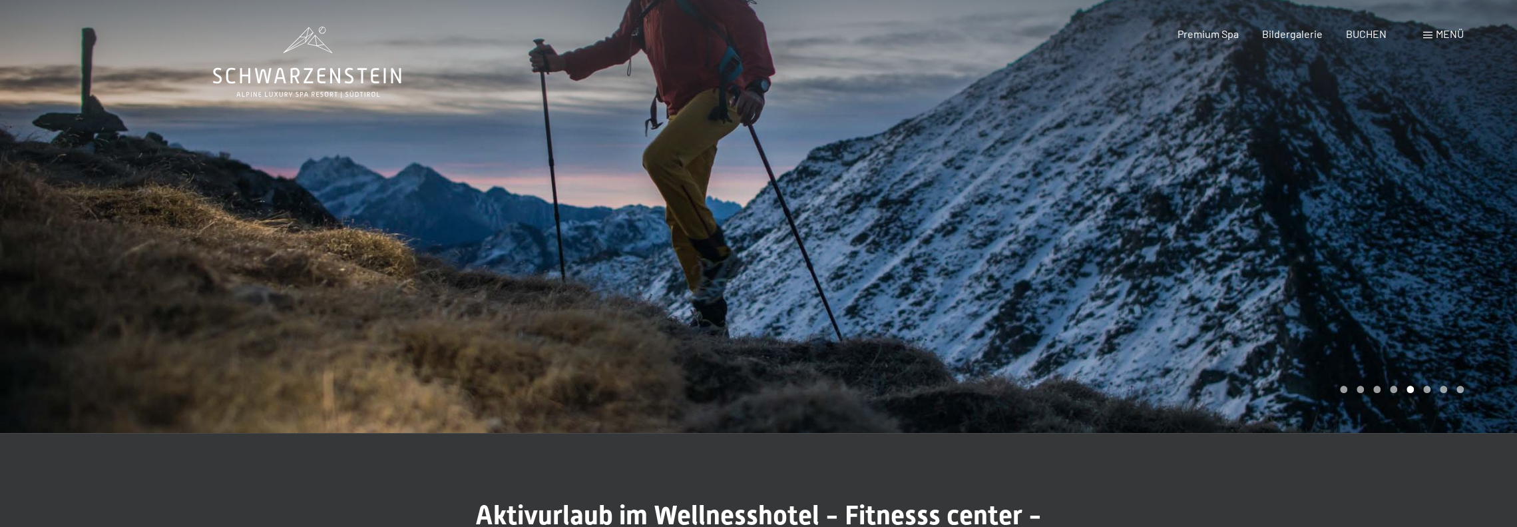
click at [1442, 41] on div "Buchen Anfragen Premium Spa Bildergalerie BUCHEN Menü DE IT EN Gutschein Bilder…" at bounding box center [1297, 34] width 334 height 15
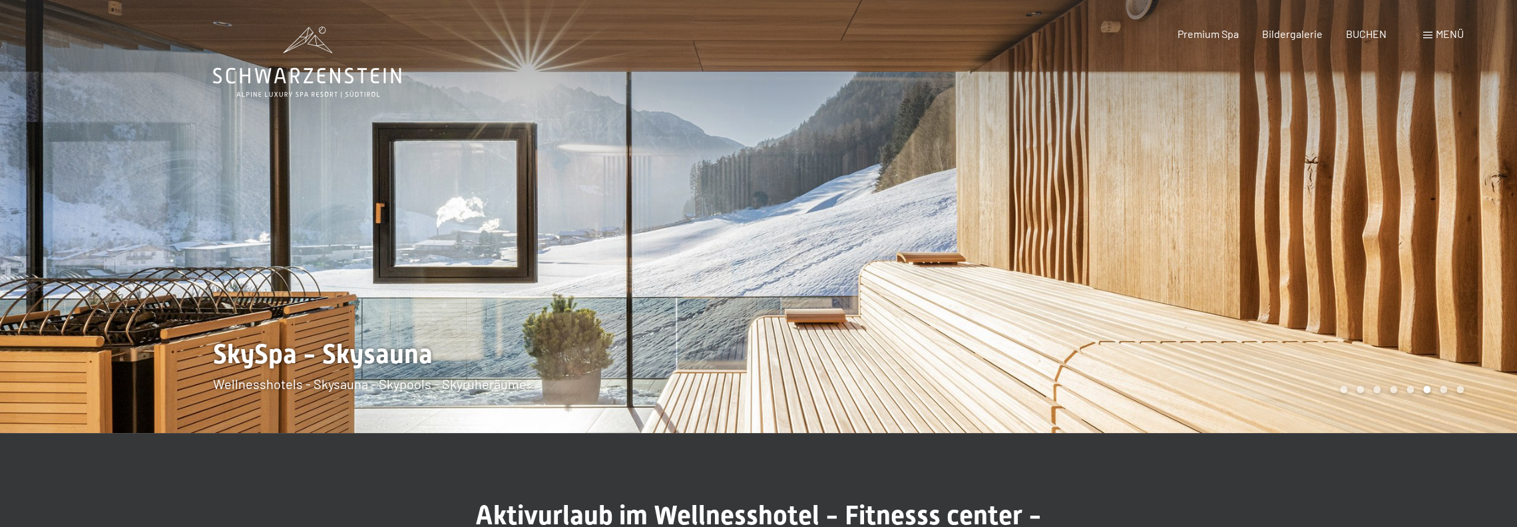
click at [1441, 36] on span "Menü" at bounding box center [1450, 33] width 28 height 13
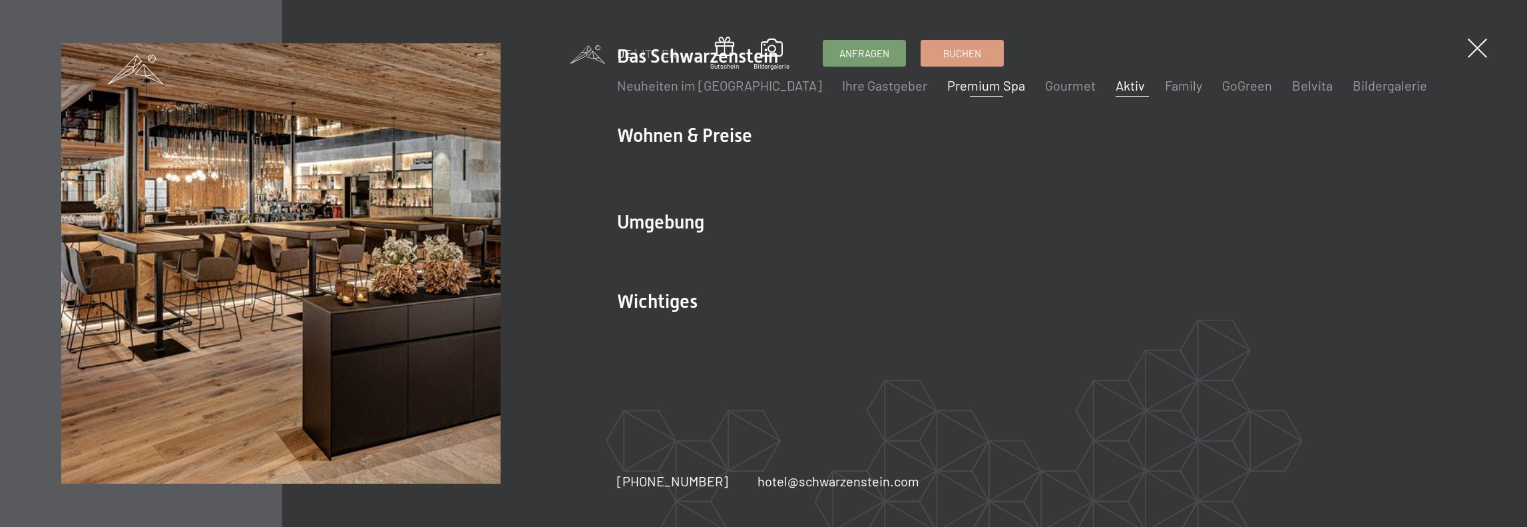
click at [947, 85] on link "Premium Spa" at bounding box center [986, 85] width 78 height 16
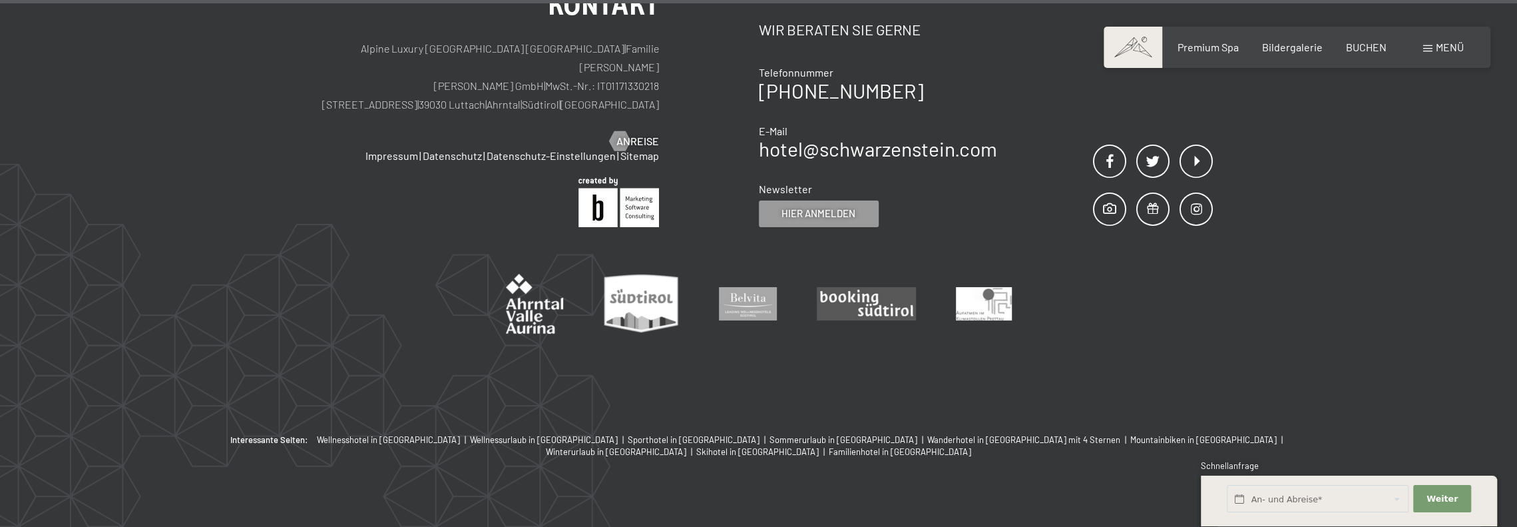
scroll to position [8762, 0]
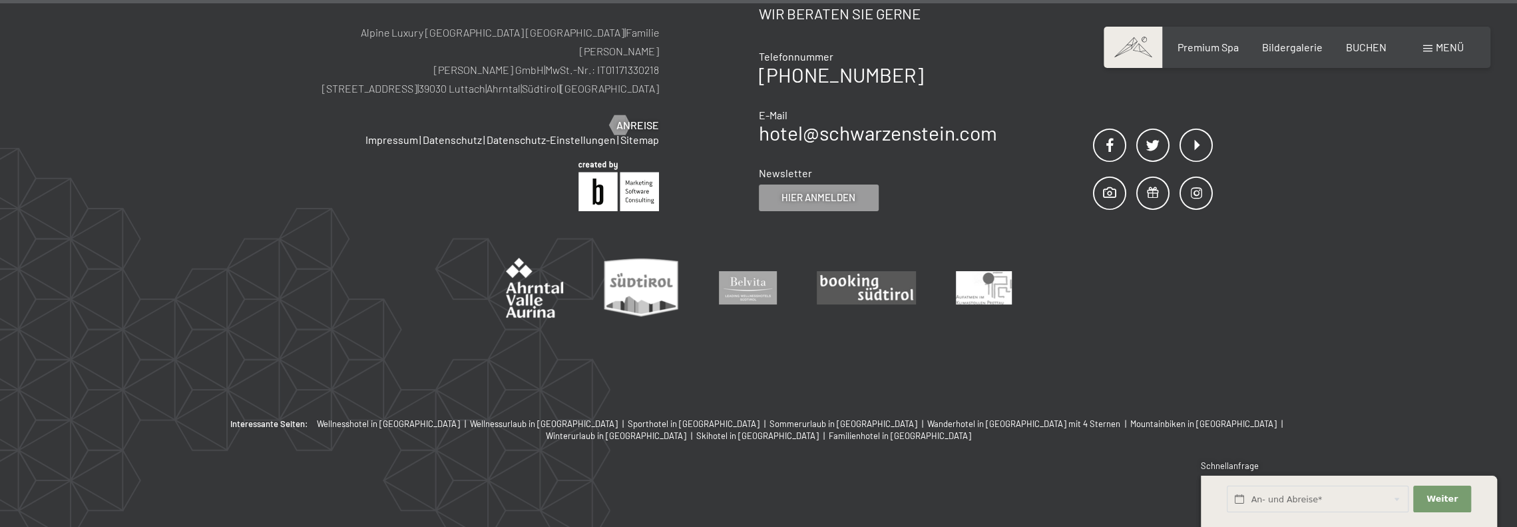
click at [1431, 50] on span at bounding box center [1427, 48] width 9 height 7
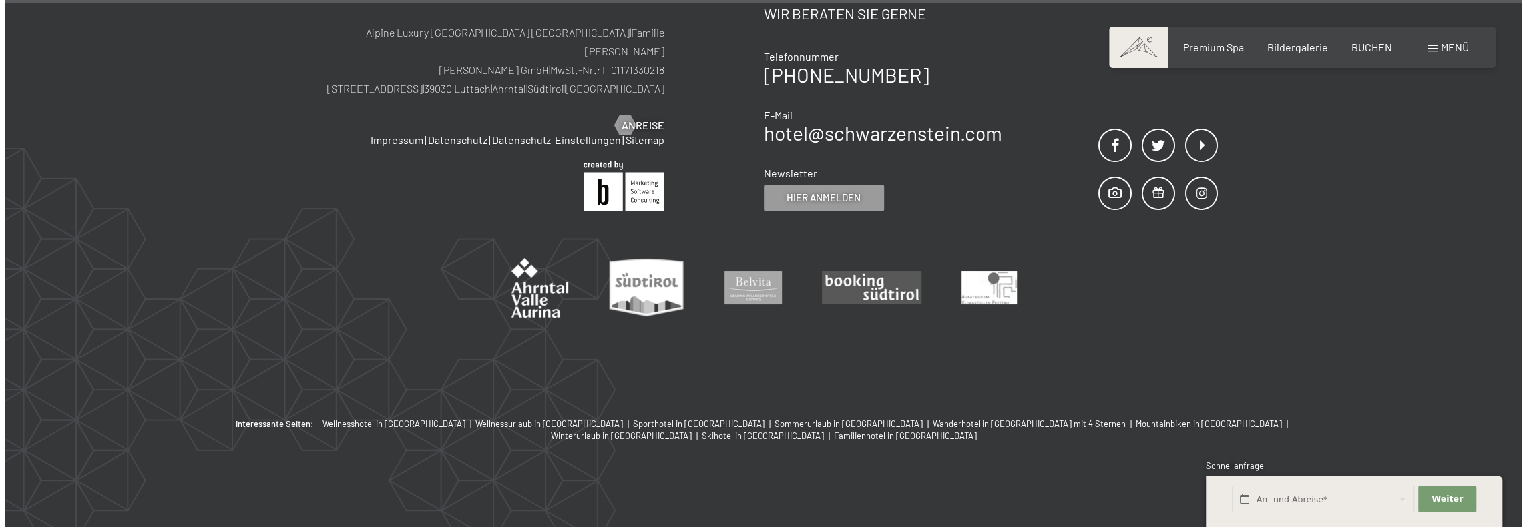
scroll to position [8778, 0]
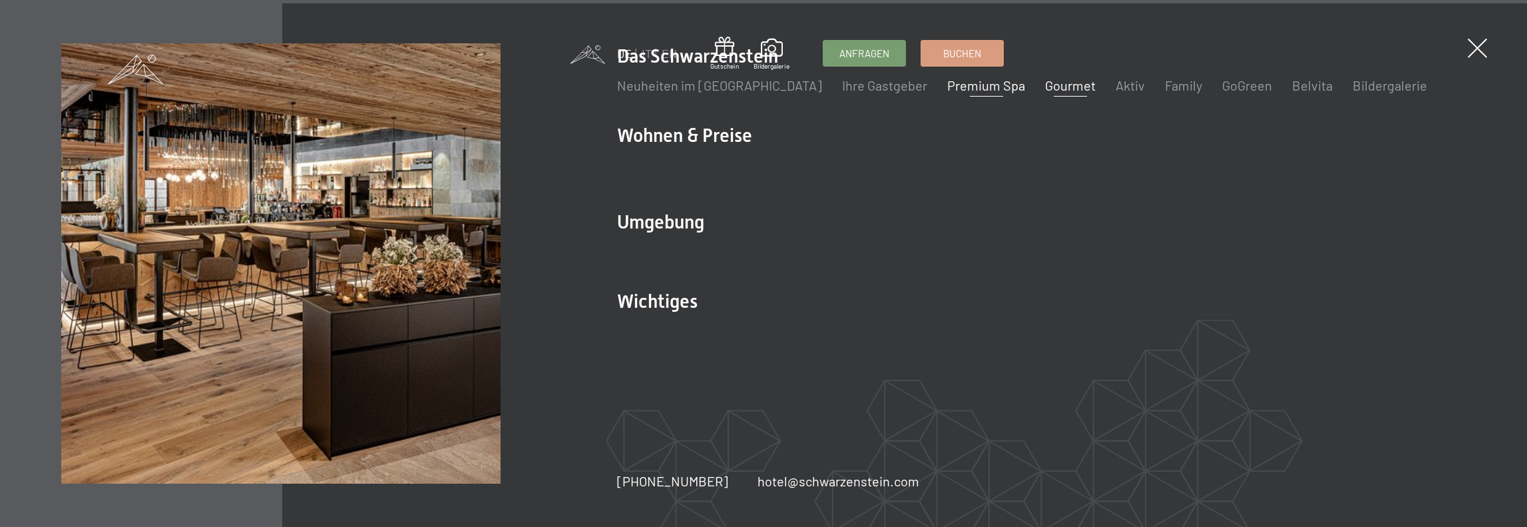
click at [1045, 84] on link "Gourmet" at bounding box center [1070, 85] width 51 height 16
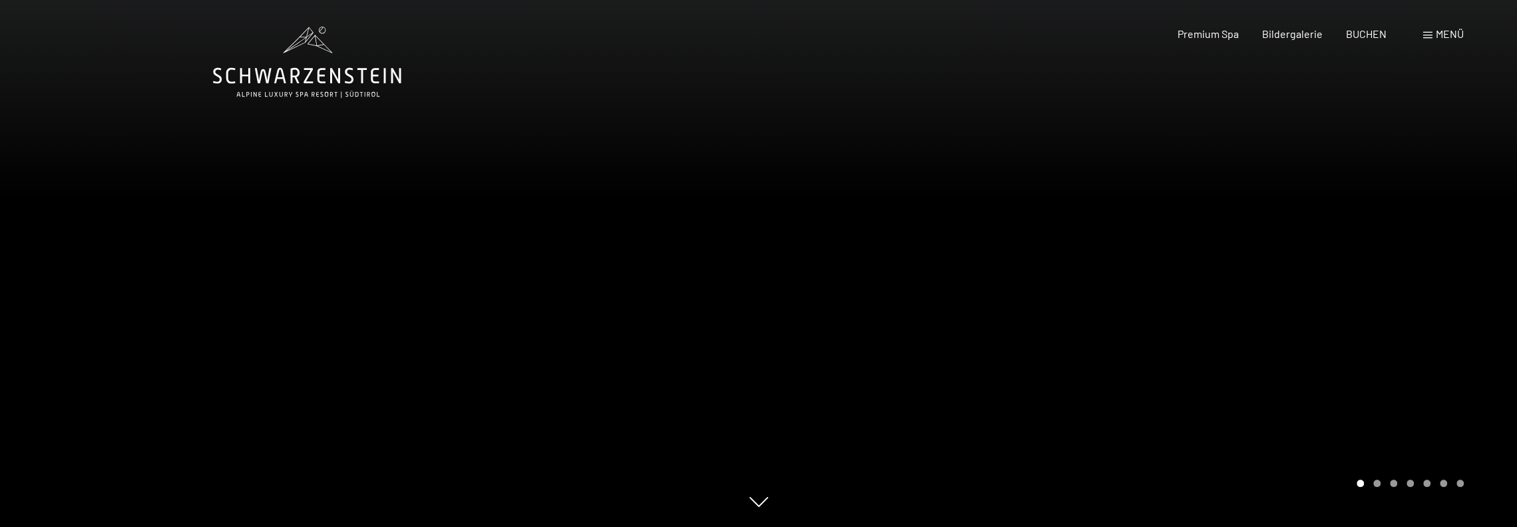
click at [1443, 37] on span "Menü" at bounding box center [1450, 33] width 28 height 13
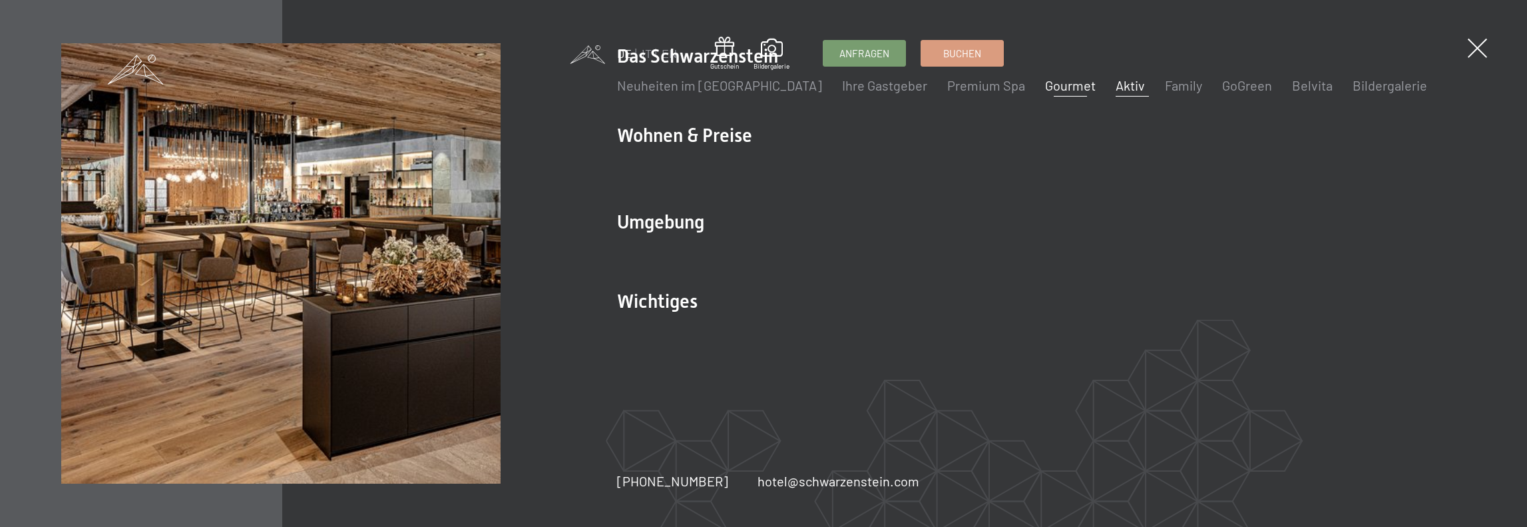
click at [1116, 85] on link "Aktiv" at bounding box center [1130, 85] width 29 height 16
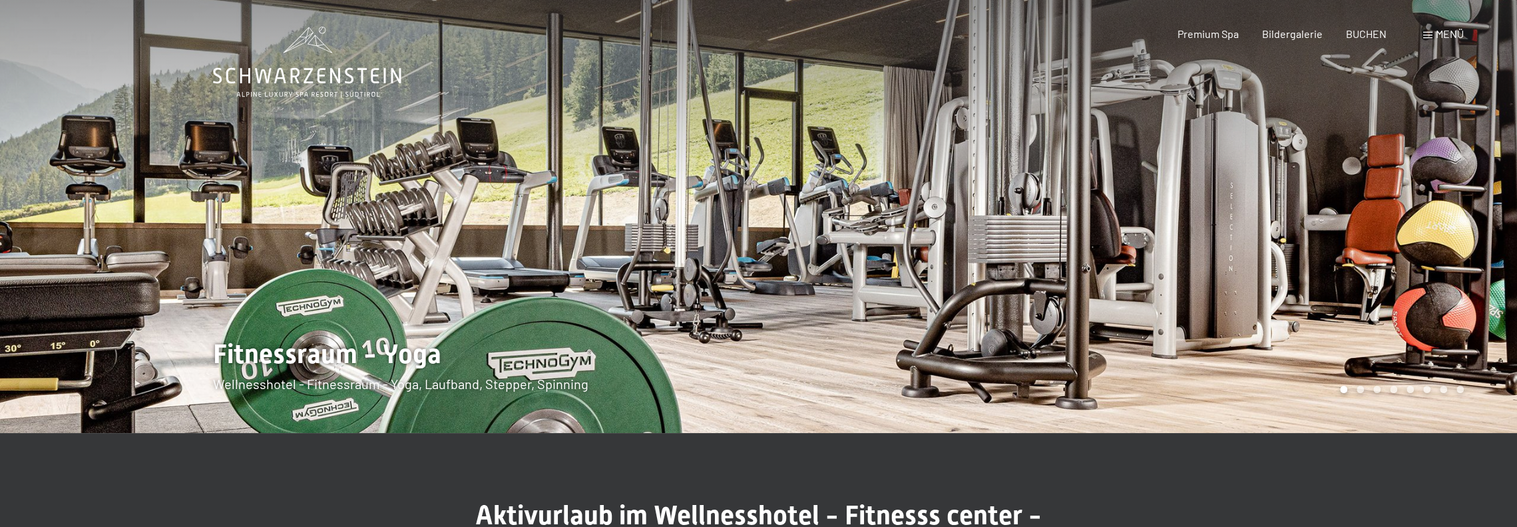
click at [1465, 204] on div at bounding box center [1138, 216] width 759 height 433
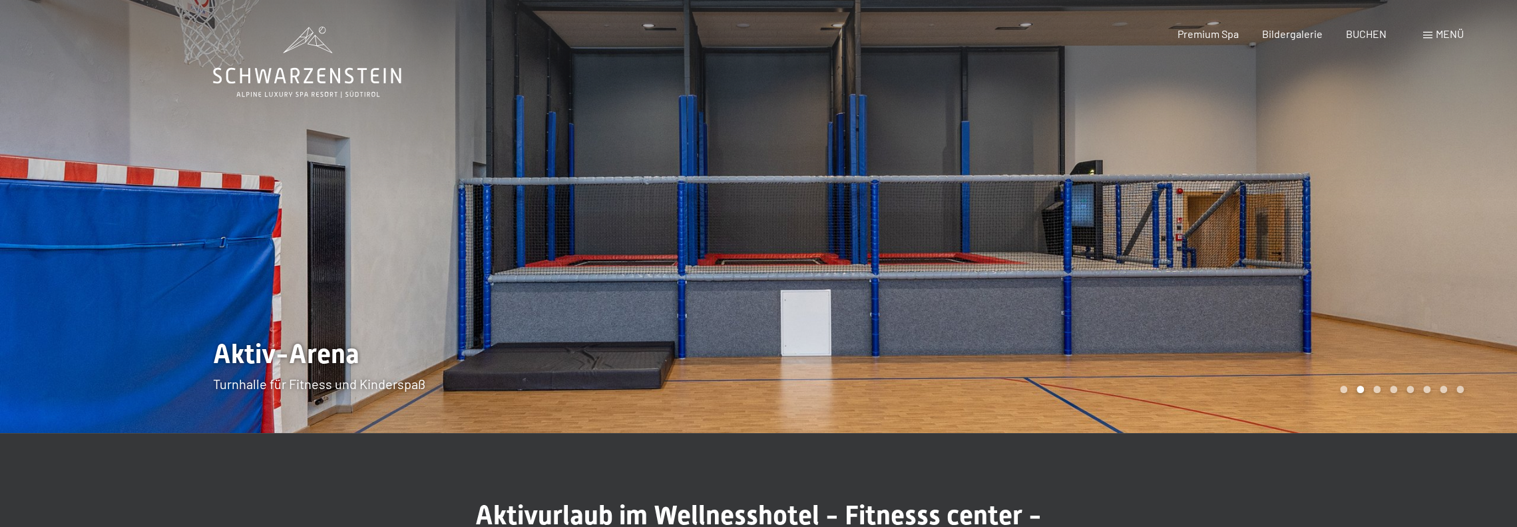
click at [1465, 204] on div at bounding box center [1138, 216] width 759 height 433
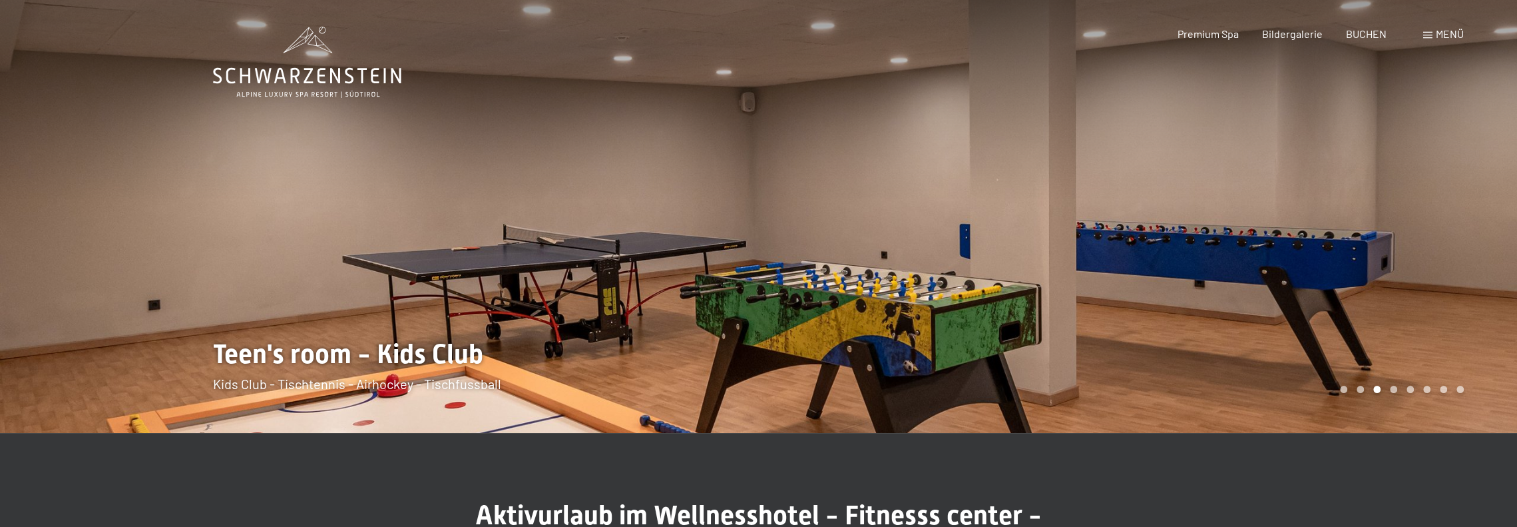
drag, startPoint x: 1465, startPoint y: 204, endPoint x: 91, endPoint y: 250, distance: 1375.4
click at [213, 433] on div at bounding box center [759, 433] width 1092 height 0
click at [101, 236] on div at bounding box center [379, 216] width 759 height 433
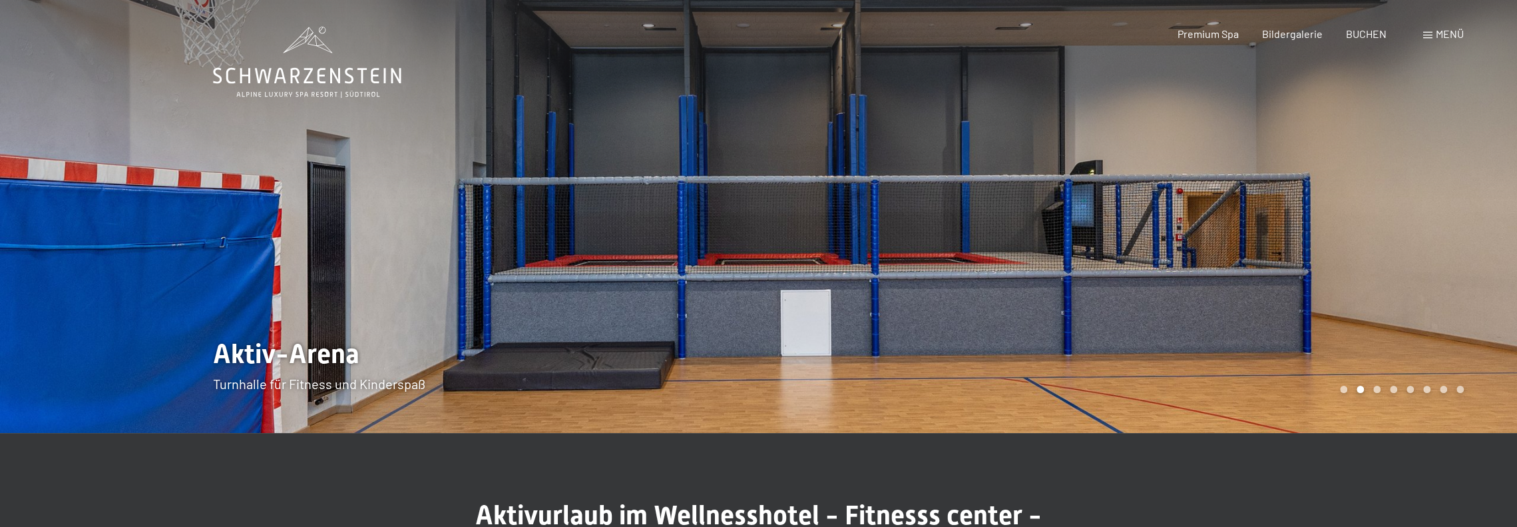
click at [1441, 176] on div at bounding box center [1138, 216] width 759 height 433
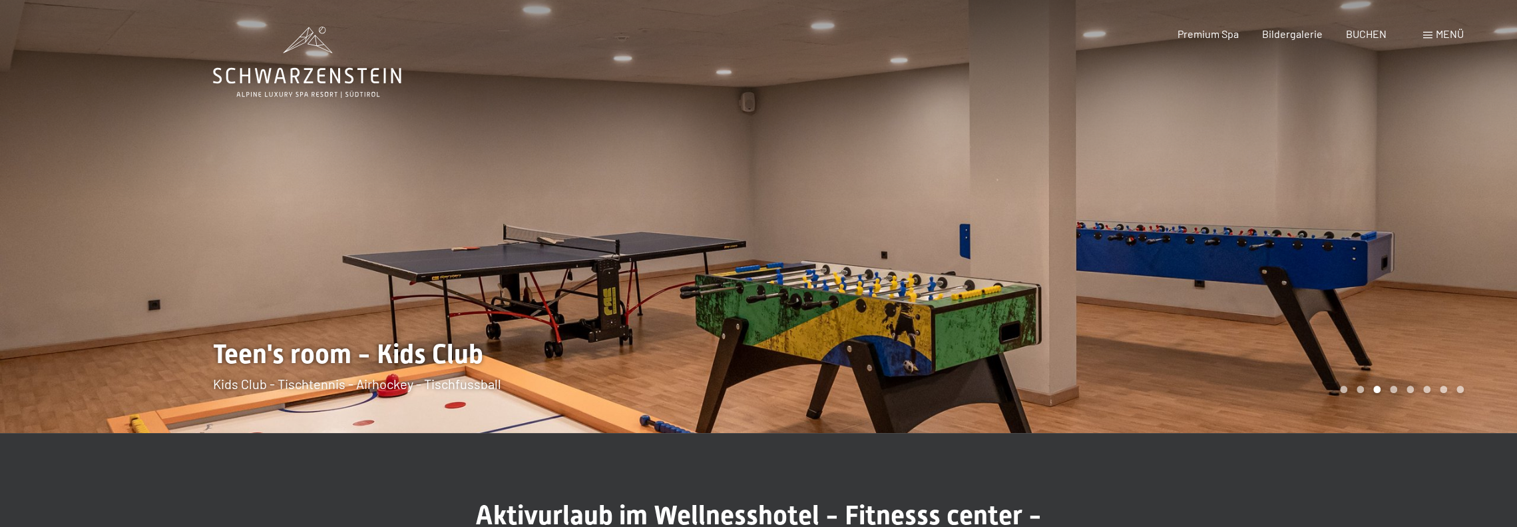
click at [1441, 176] on div at bounding box center [1138, 216] width 759 height 433
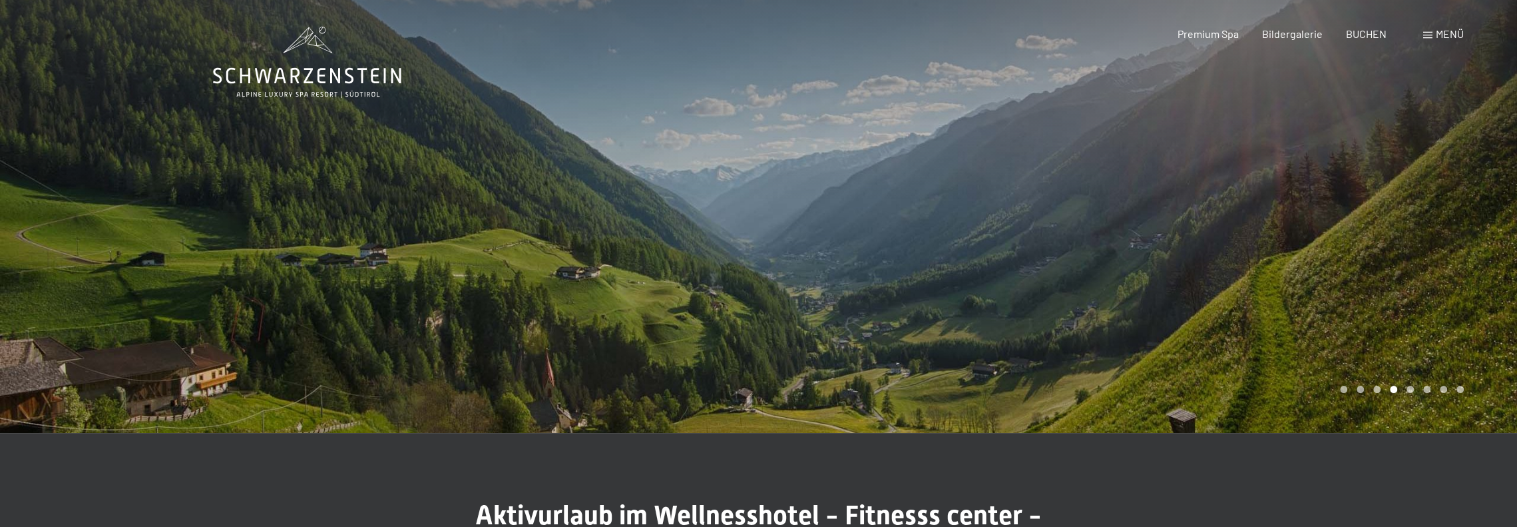
click at [1441, 176] on div at bounding box center [1138, 216] width 759 height 433
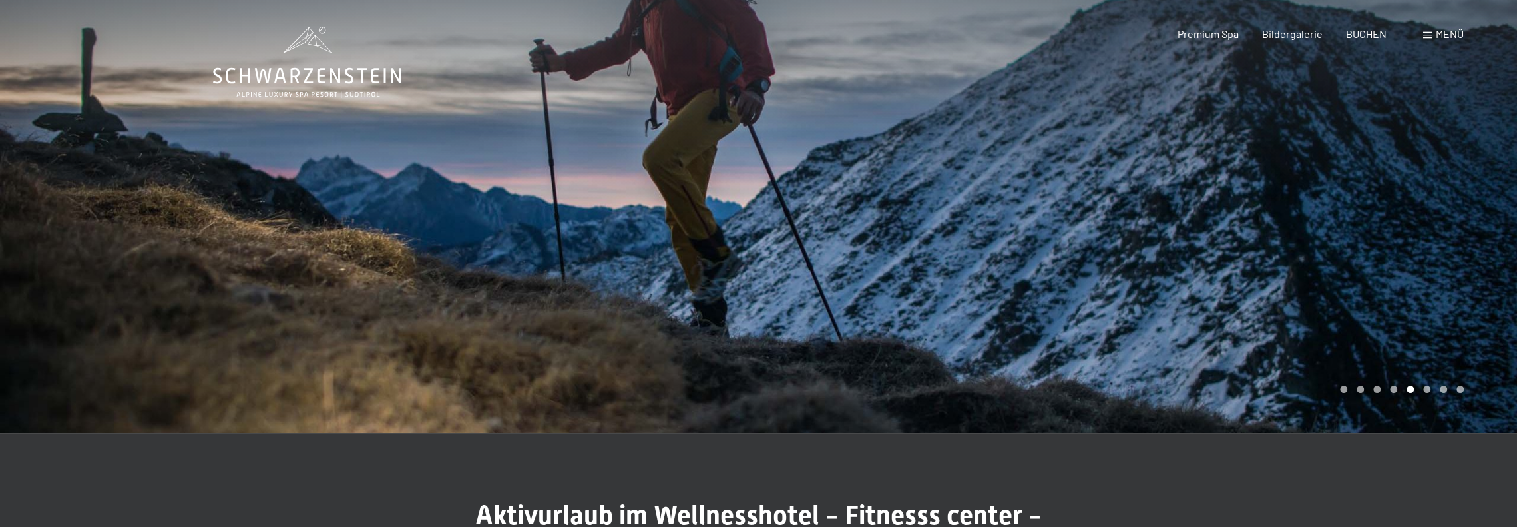
click at [1441, 176] on div at bounding box center [1138, 216] width 759 height 433
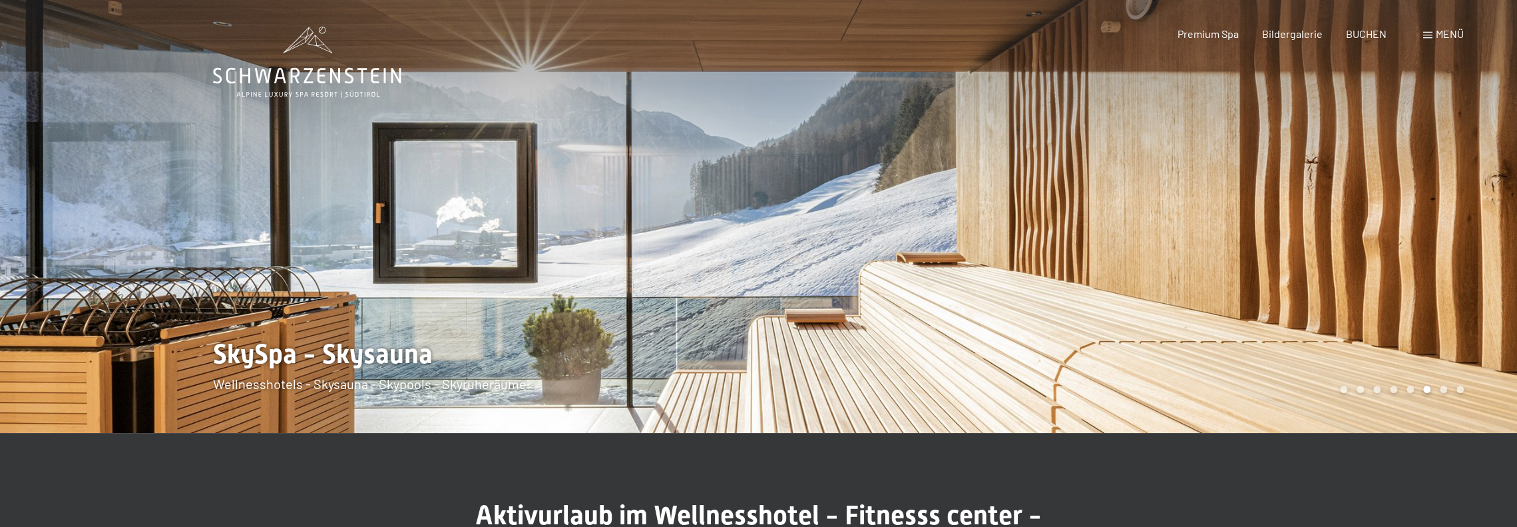
click at [1441, 176] on div at bounding box center [1138, 216] width 759 height 433
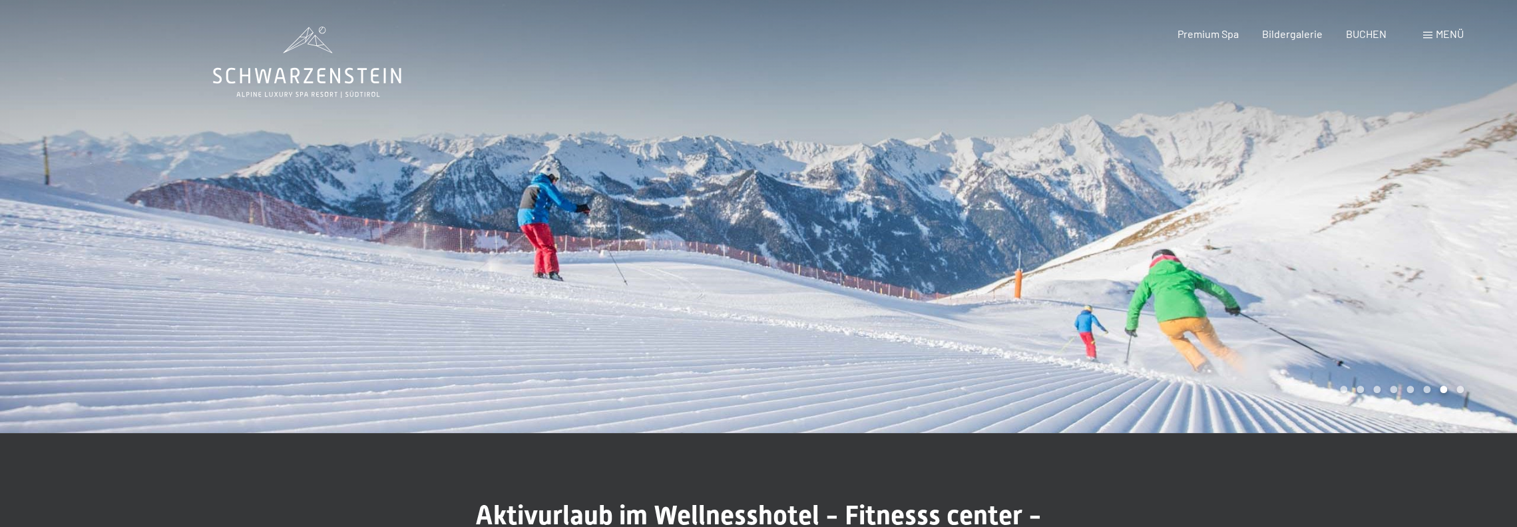
click at [1441, 176] on div at bounding box center [1138, 216] width 759 height 433
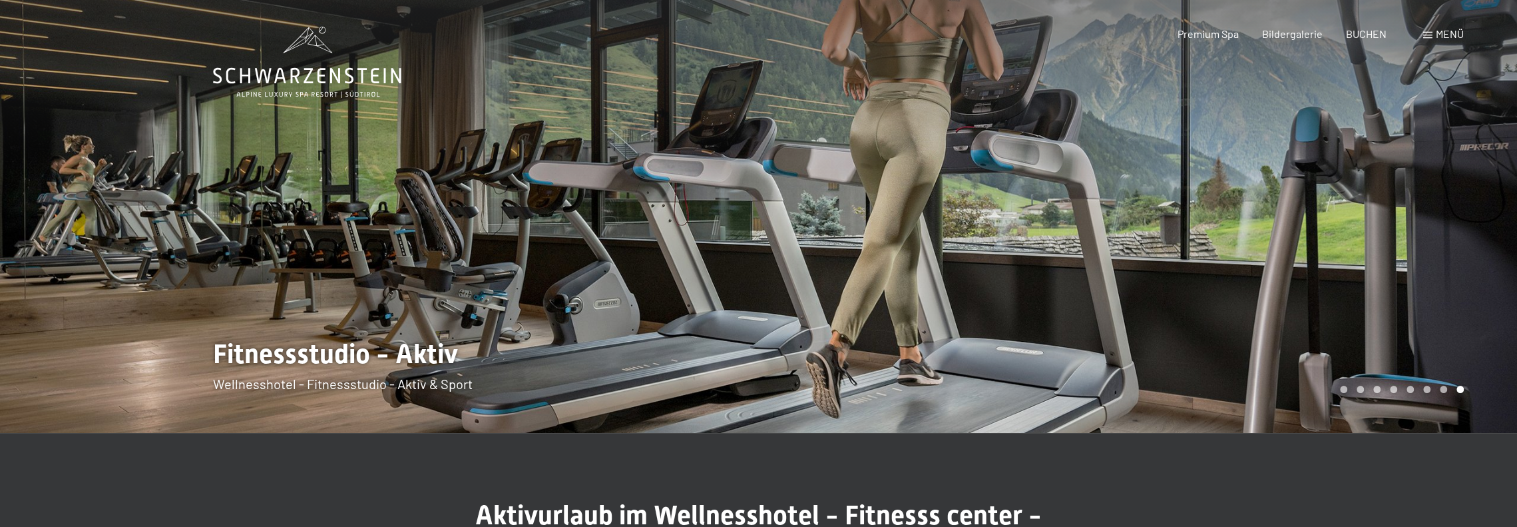
click at [1441, 176] on div at bounding box center [1138, 216] width 759 height 433
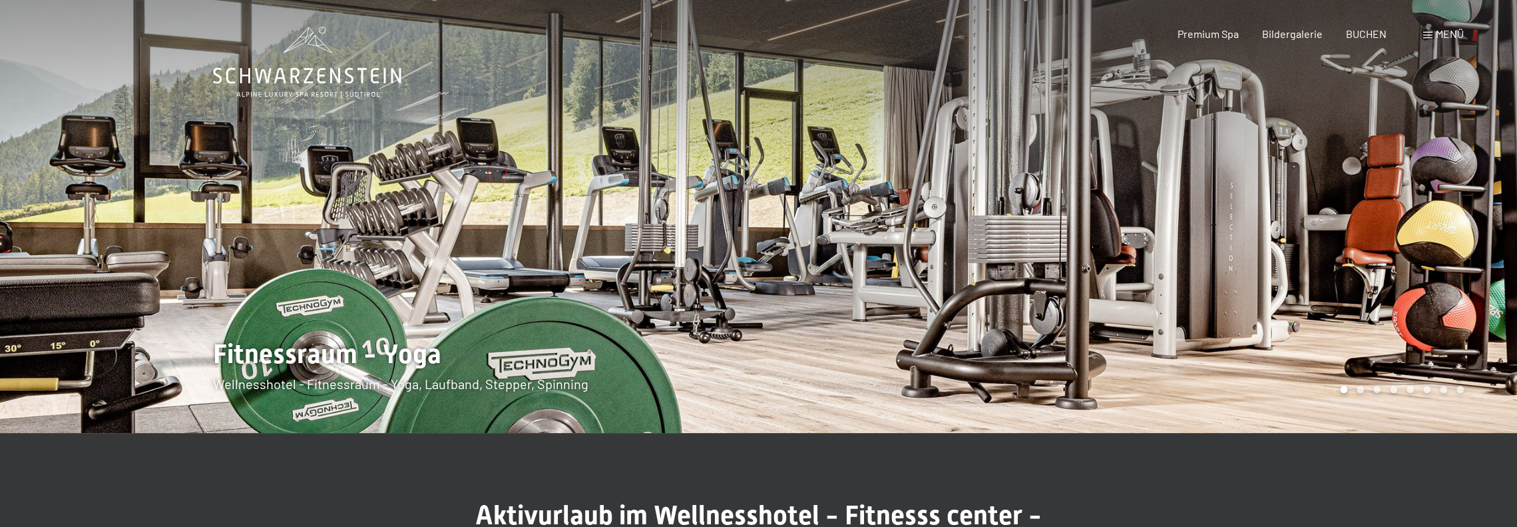
click at [167, 153] on div at bounding box center [379, 216] width 759 height 433
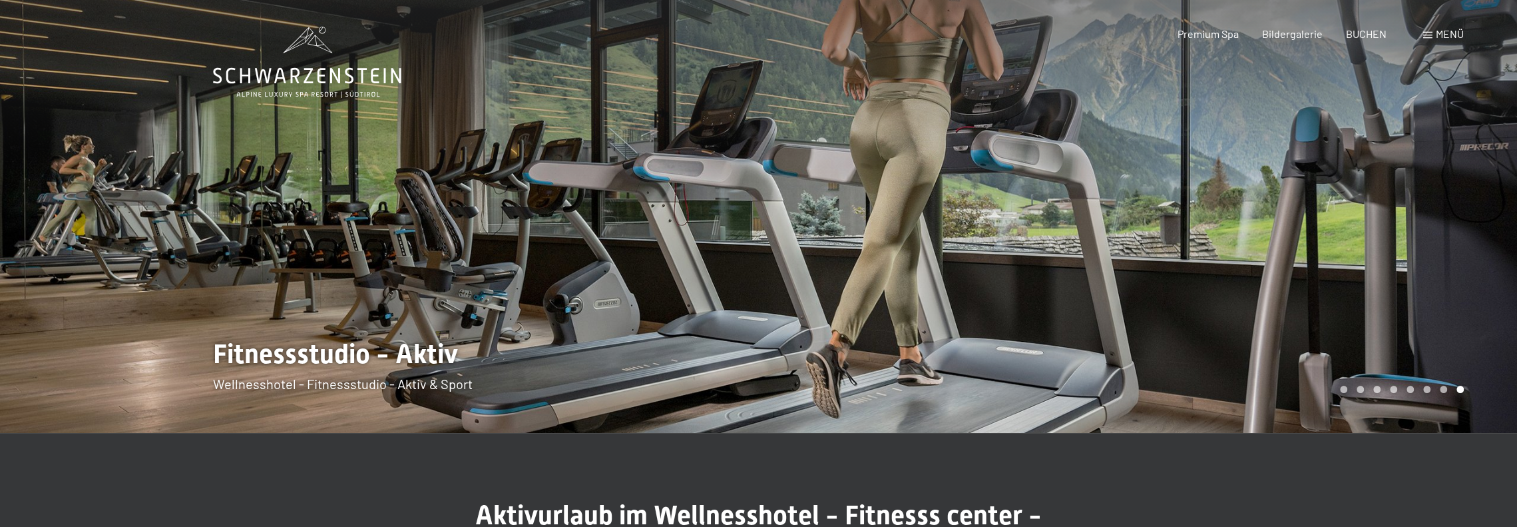
click at [1466, 164] on div at bounding box center [1138, 216] width 759 height 433
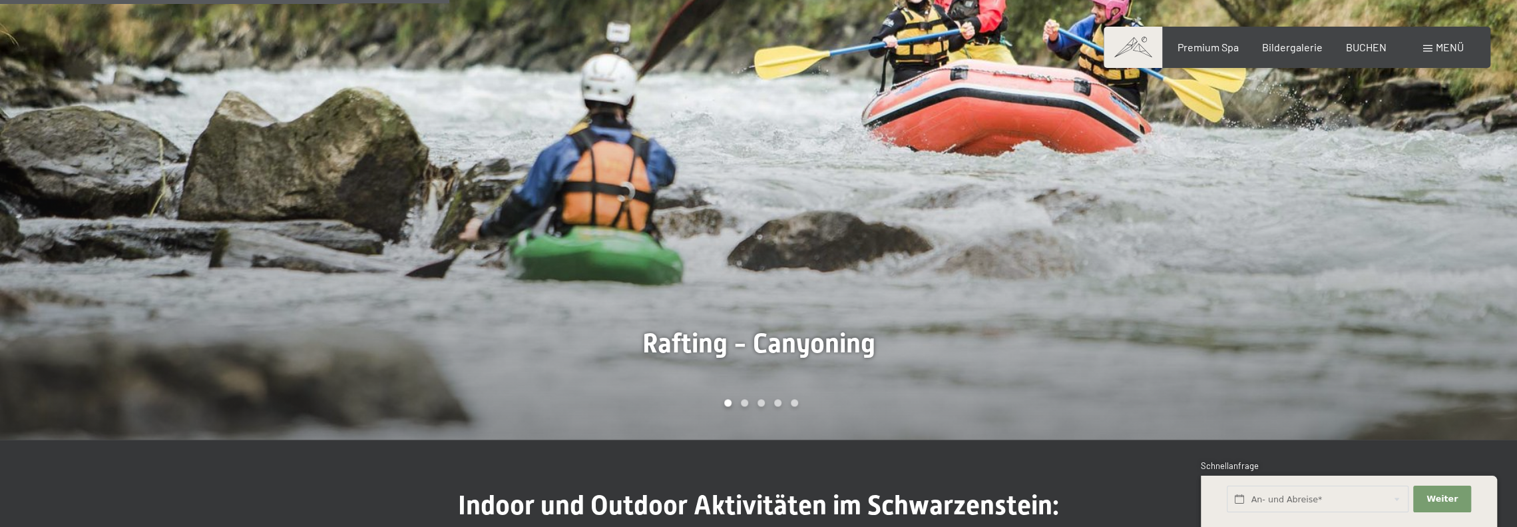
scroll to position [865, 0]
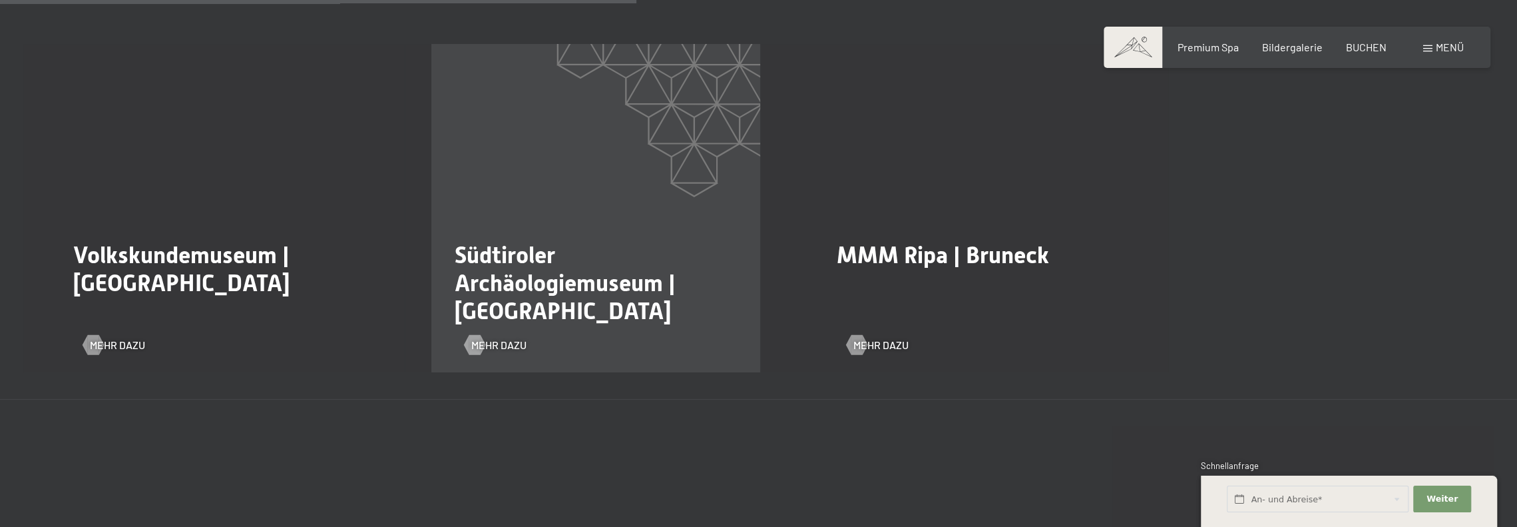
scroll to position [1531, 0]
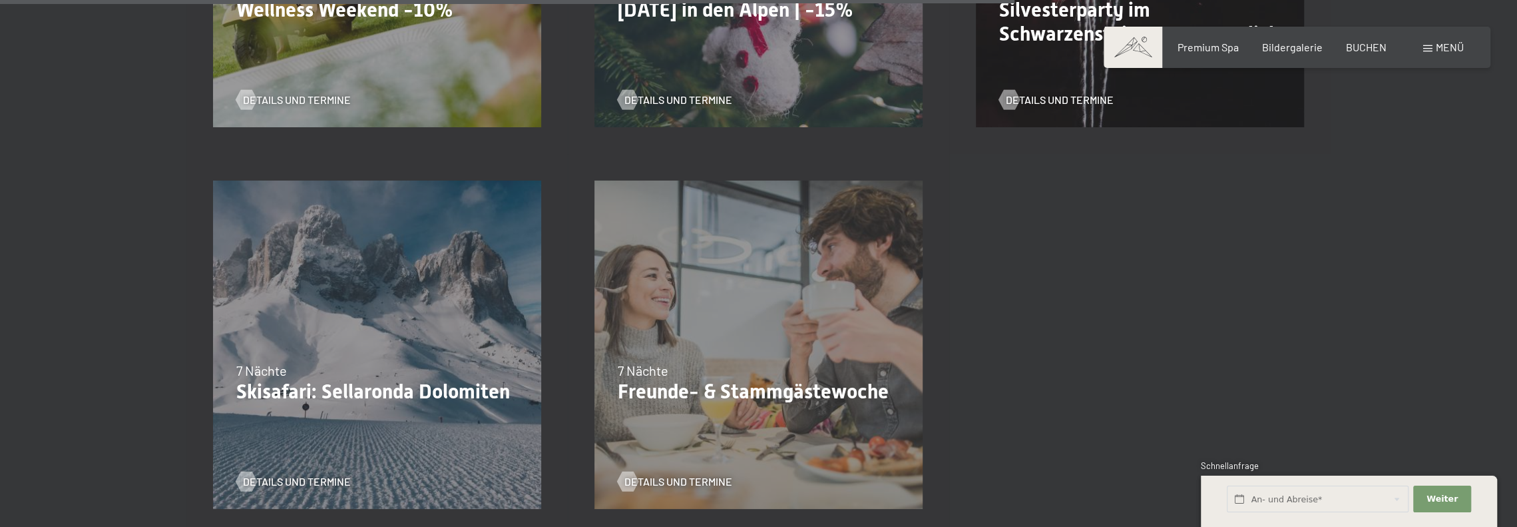
scroll to position [1864, 0]
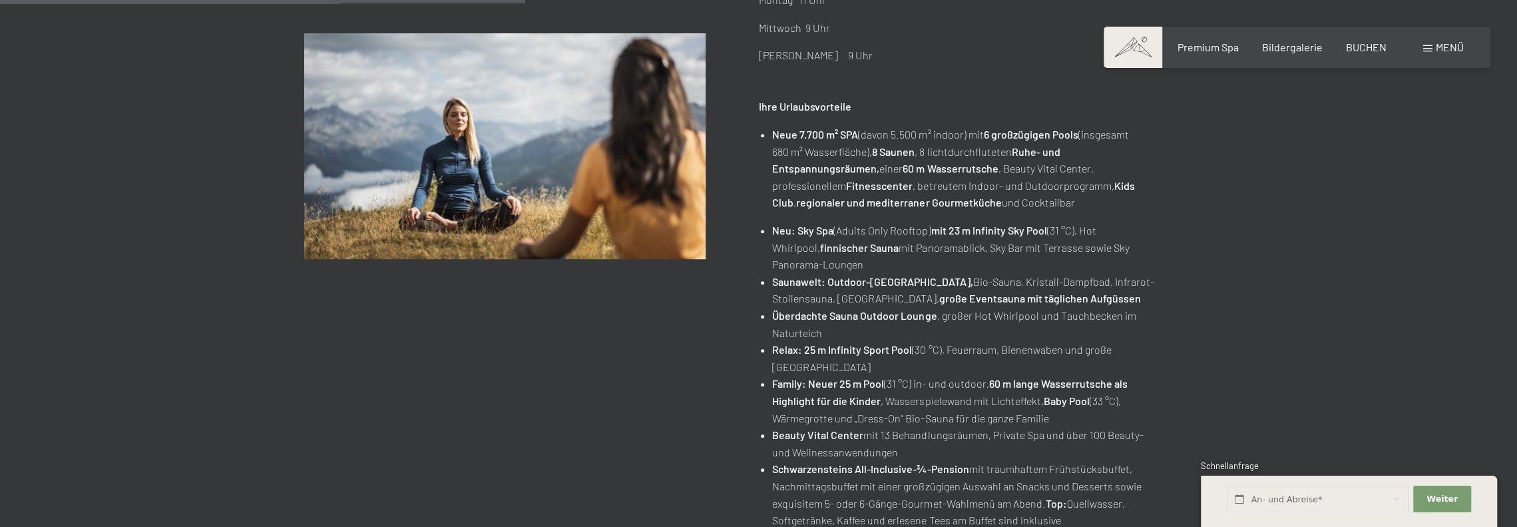
scroll to position [732, 0]
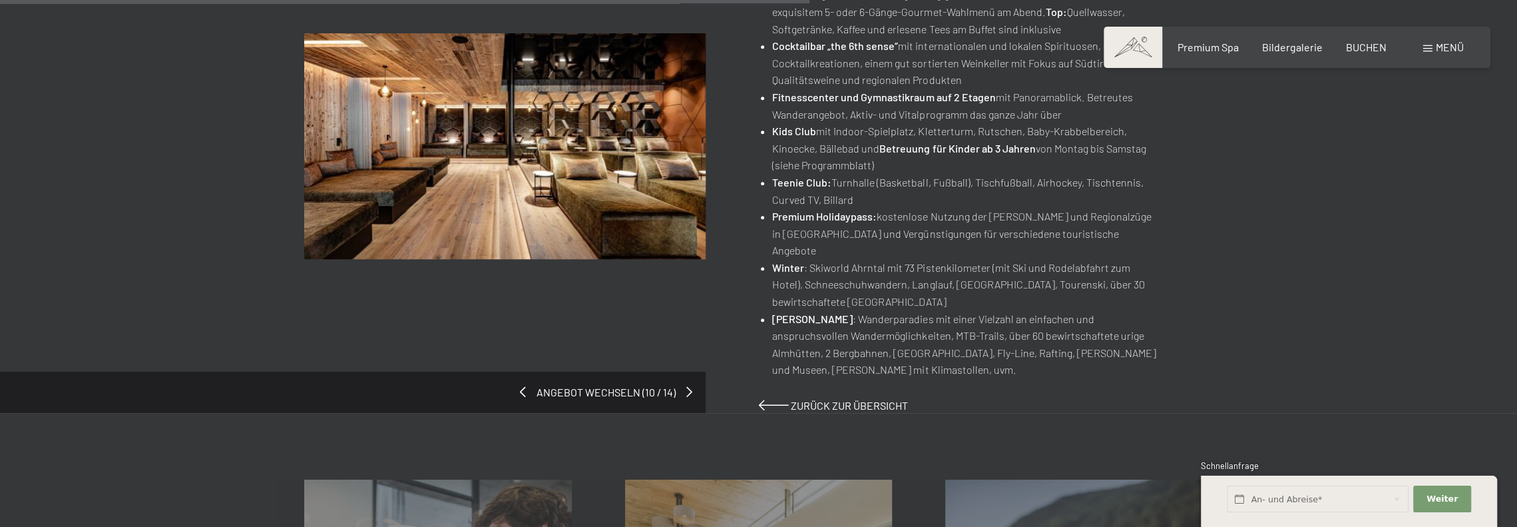
scroll to position [865, 0]
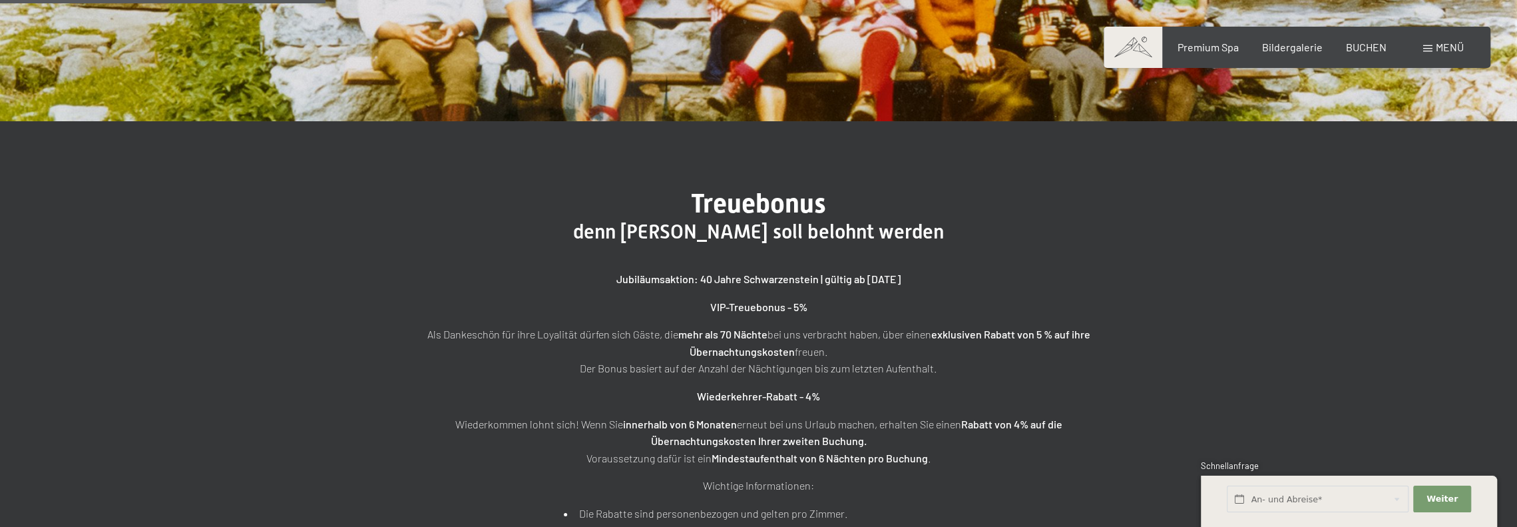
scroll to position [333, 0]
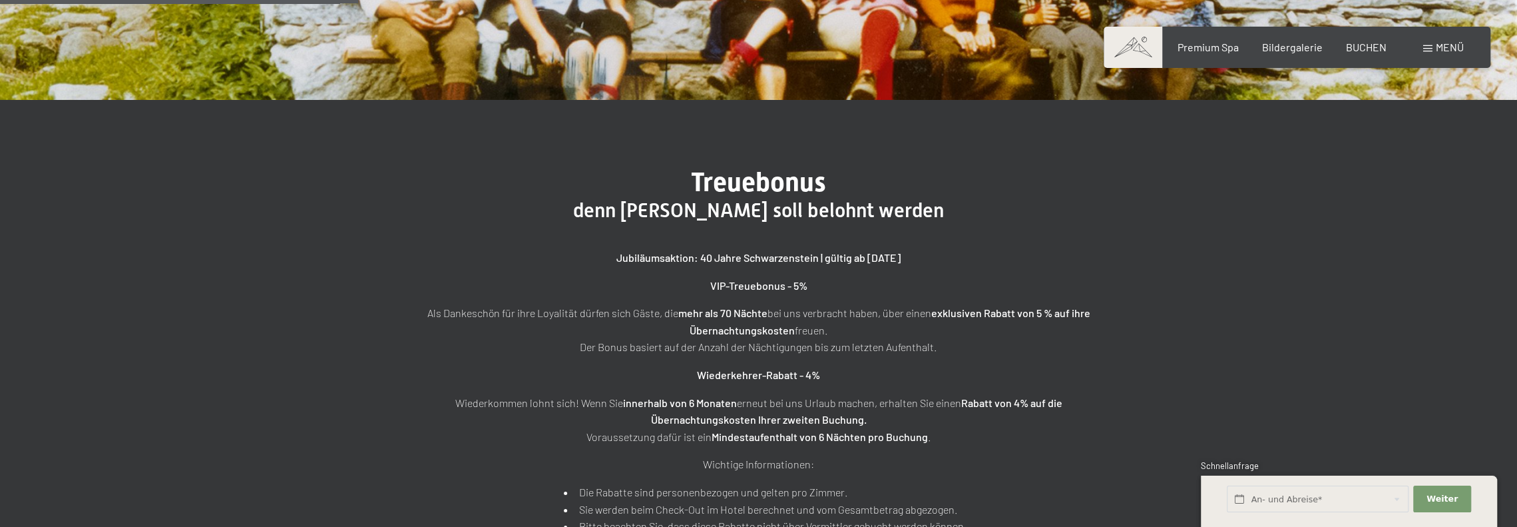
drag, startPoint x: 921, startPoint y: 372, endPoint x: 399, endPoint y: 271, distance: 531.6
click at [399, 271] on div "Treuebonus denn Treue soll belohnt werden Jubiläumsaktion: 40 Jahre Schwarzenst…" at bounding box center [759, 350] width 766 height 368
click at [776, 444] on p "Wiederkommen lohnt sich! Wenn Sie innerhalb von 6 Monaten erneut bei uns Urlaub…" at bounding box center [759, 419] width 666 height 51
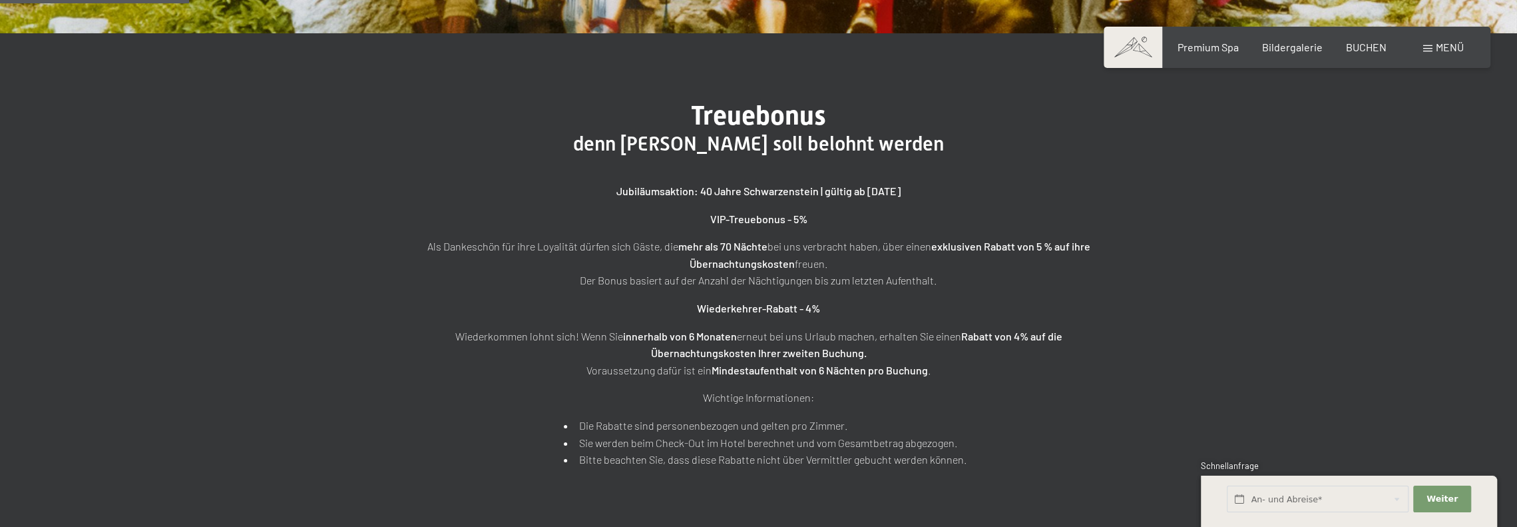
scroll to position [67, 0]
